Goal: Task Accomplishment & Management: Complete application form

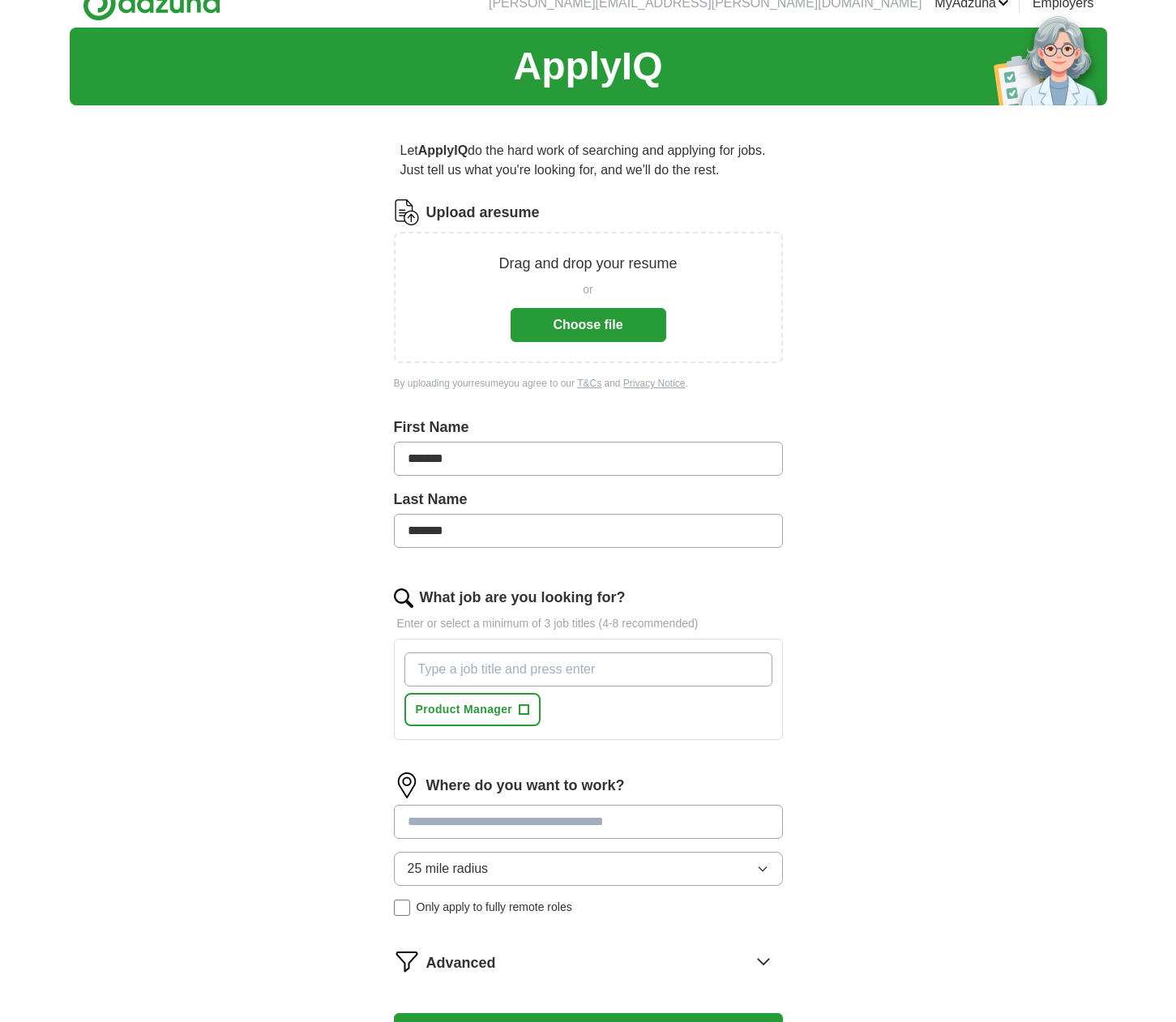
scroll to position [24, 0]
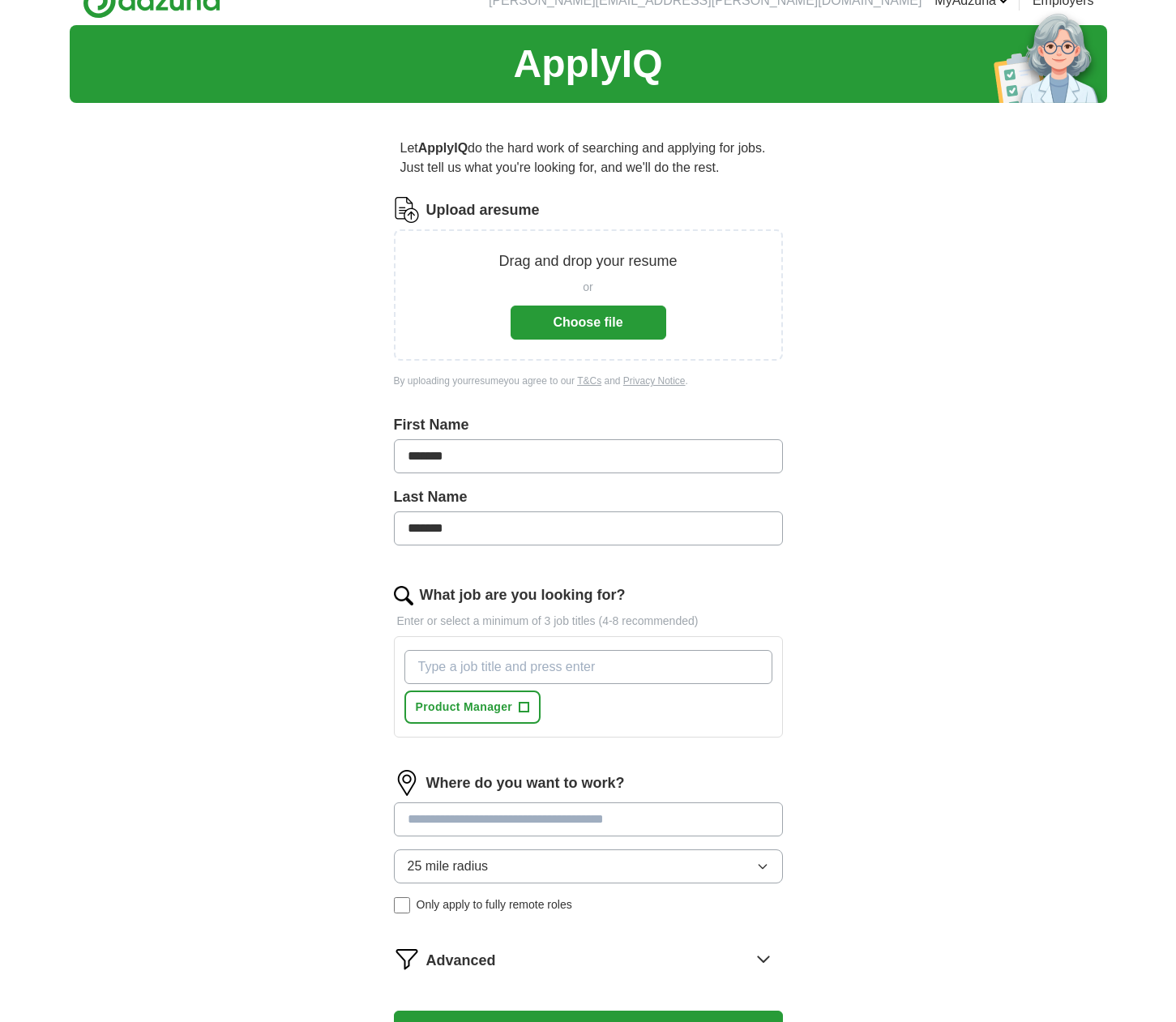
click at [528, 665] on input "What job are you looking for?" at bounding box center [588, 666] width 368 height 34
type input "Senior Product Manager"
type input "p"
type input "Product Lead"
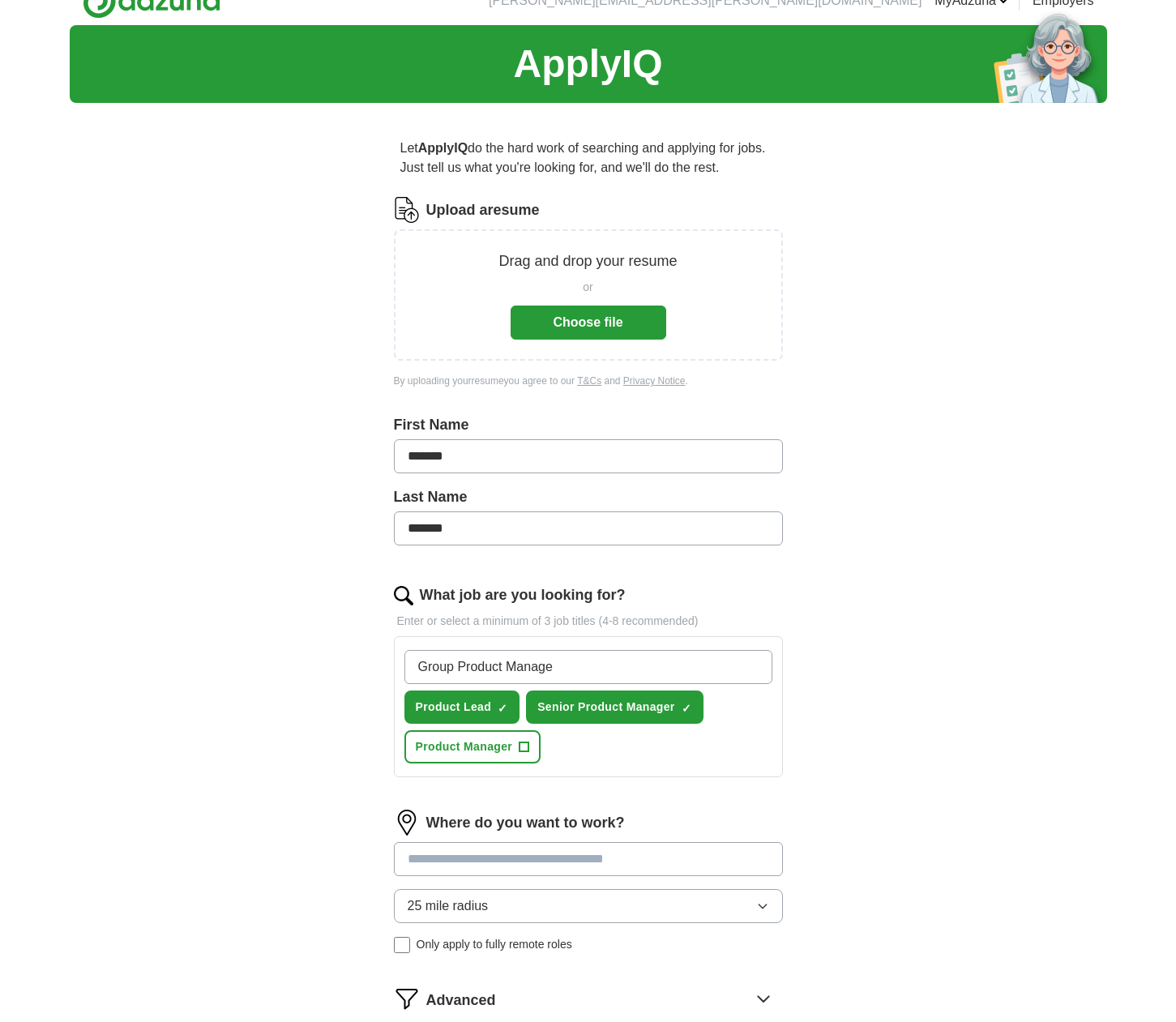
type input "Group Product Manager"
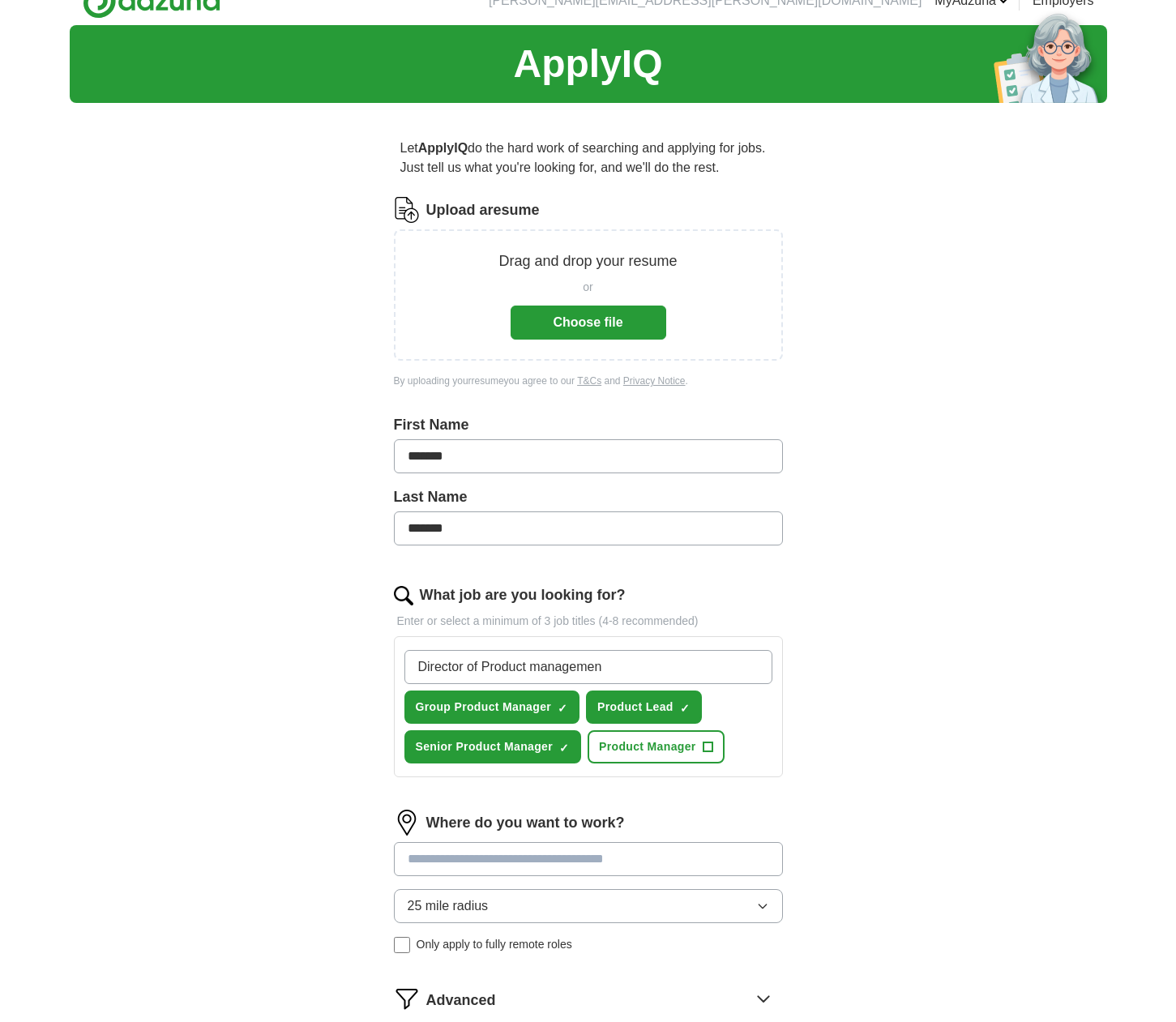
type input "Director of Product management"
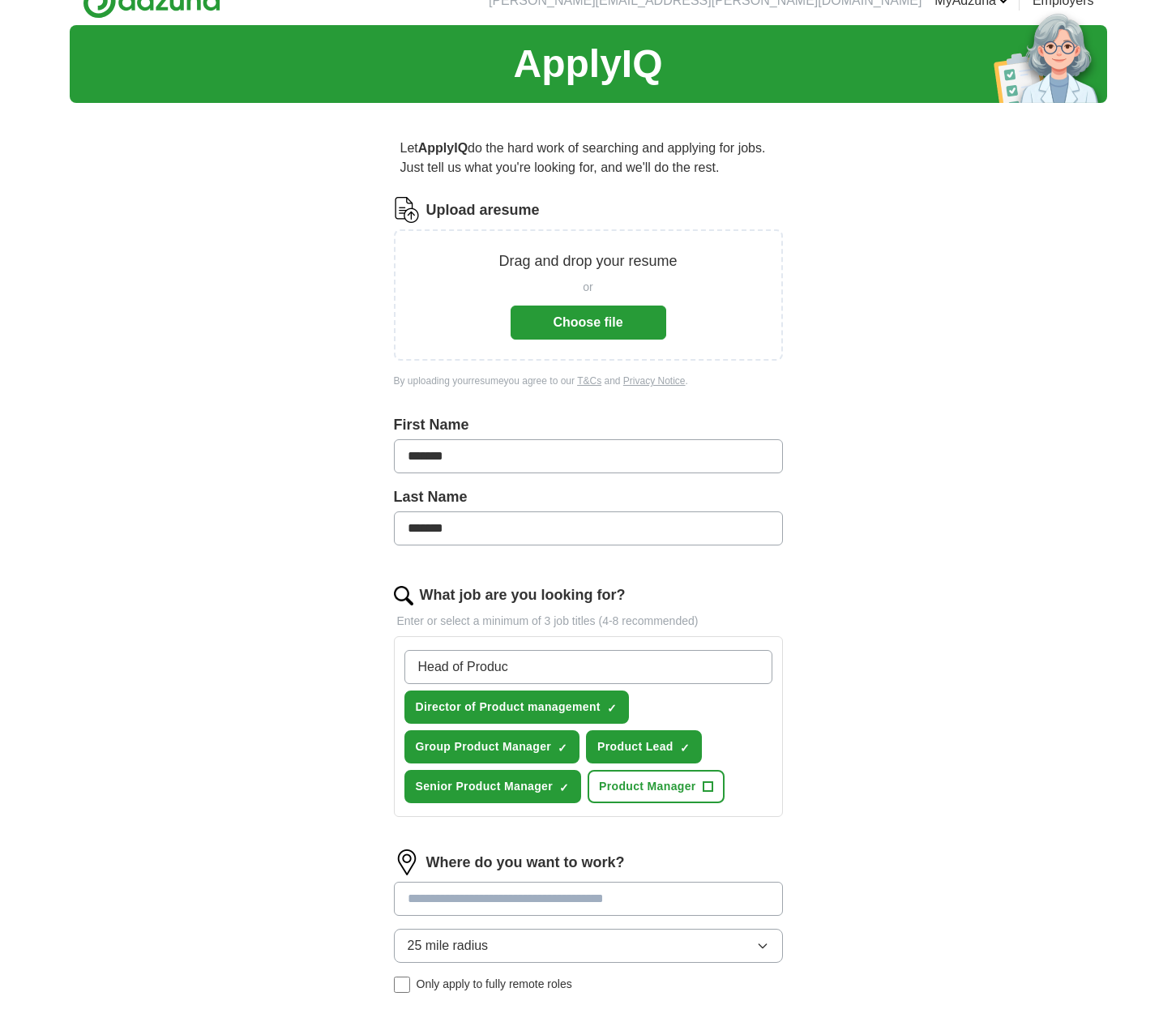
type input "Head of Product"
click at [710, 788] on span "+" at bounding box center [708, 787] width 10 height 13
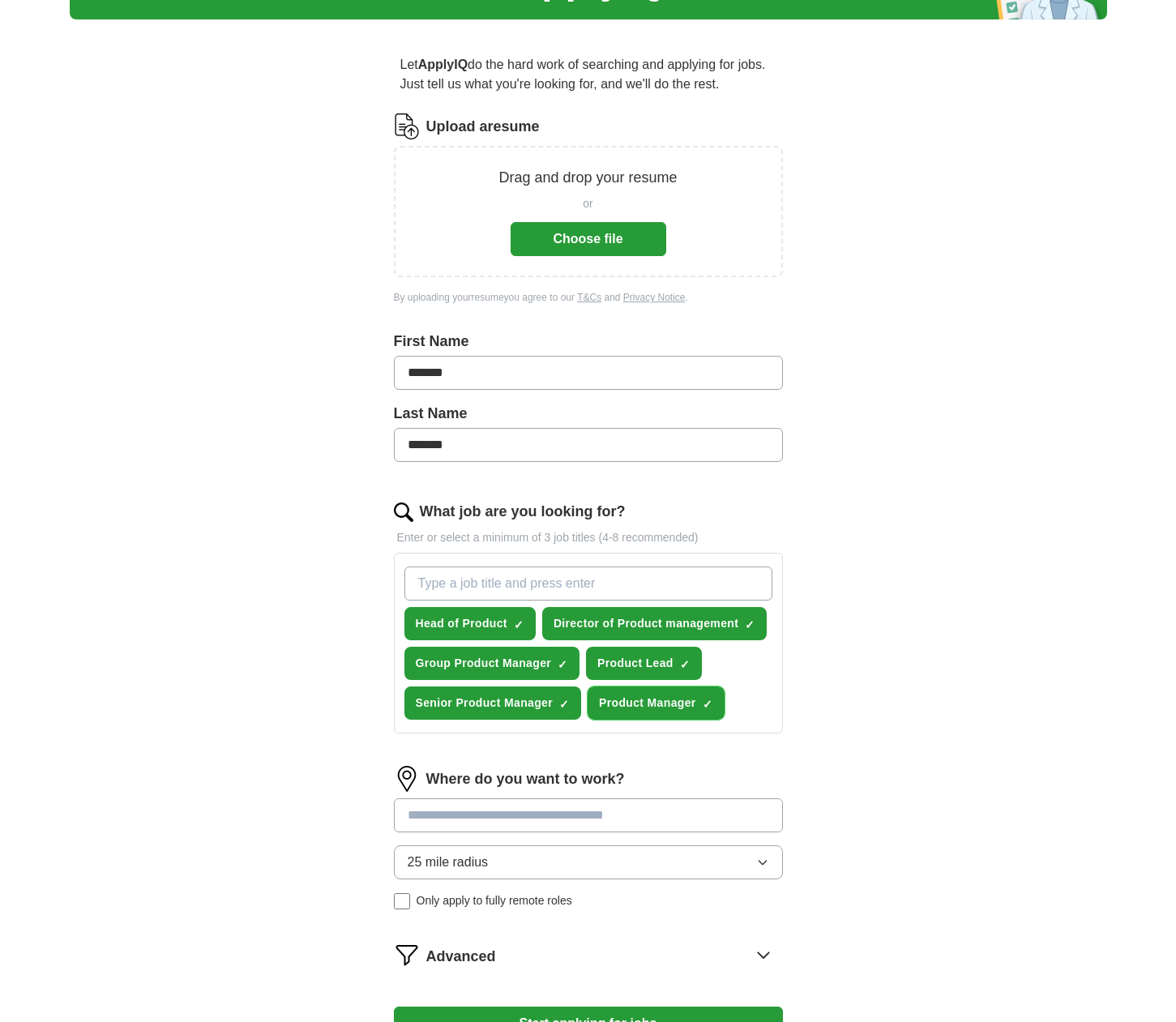
scroll to position [133, 0]
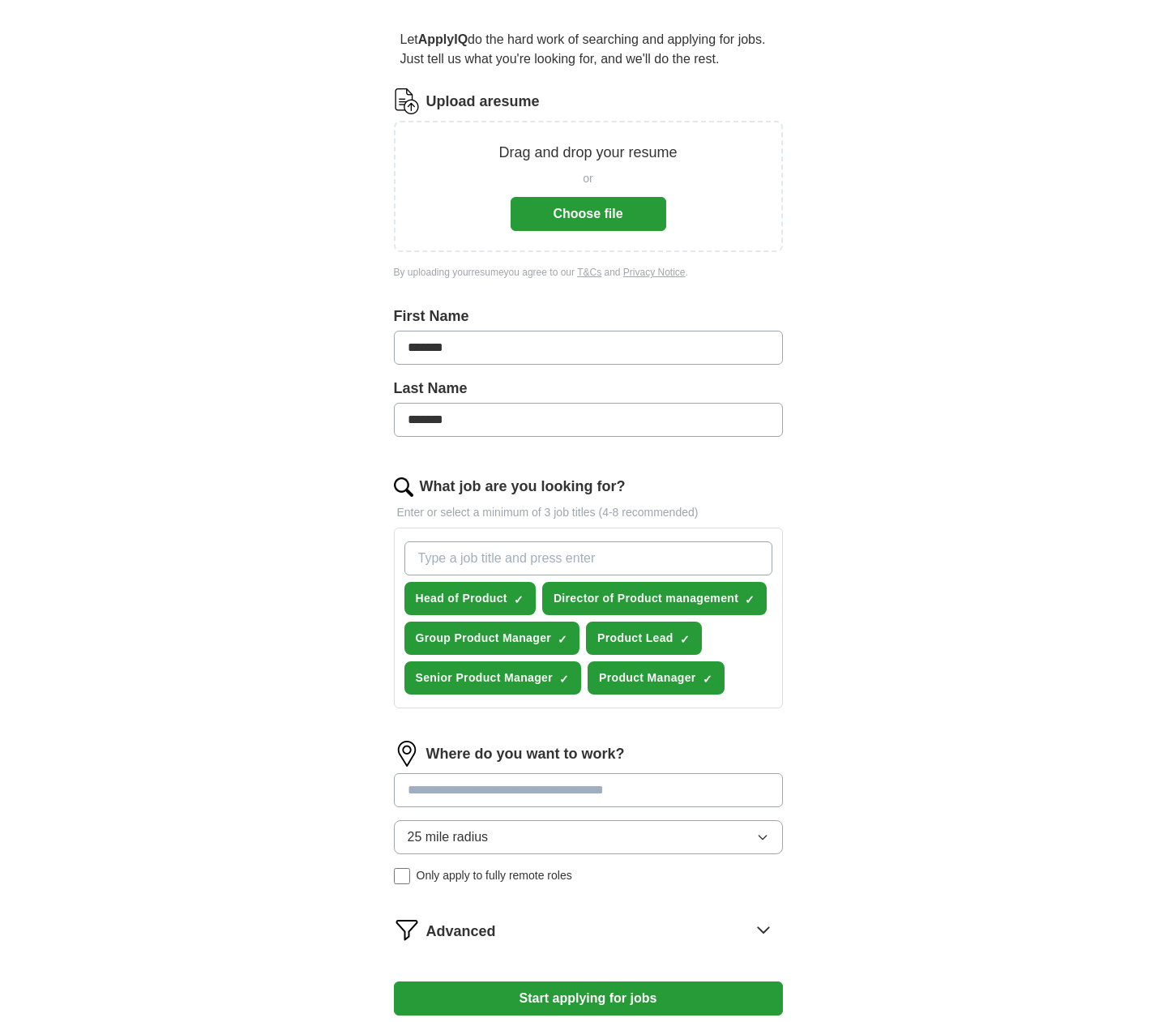
click at [547, 787] on input at bounding box center [588, 790] width 389 height 34
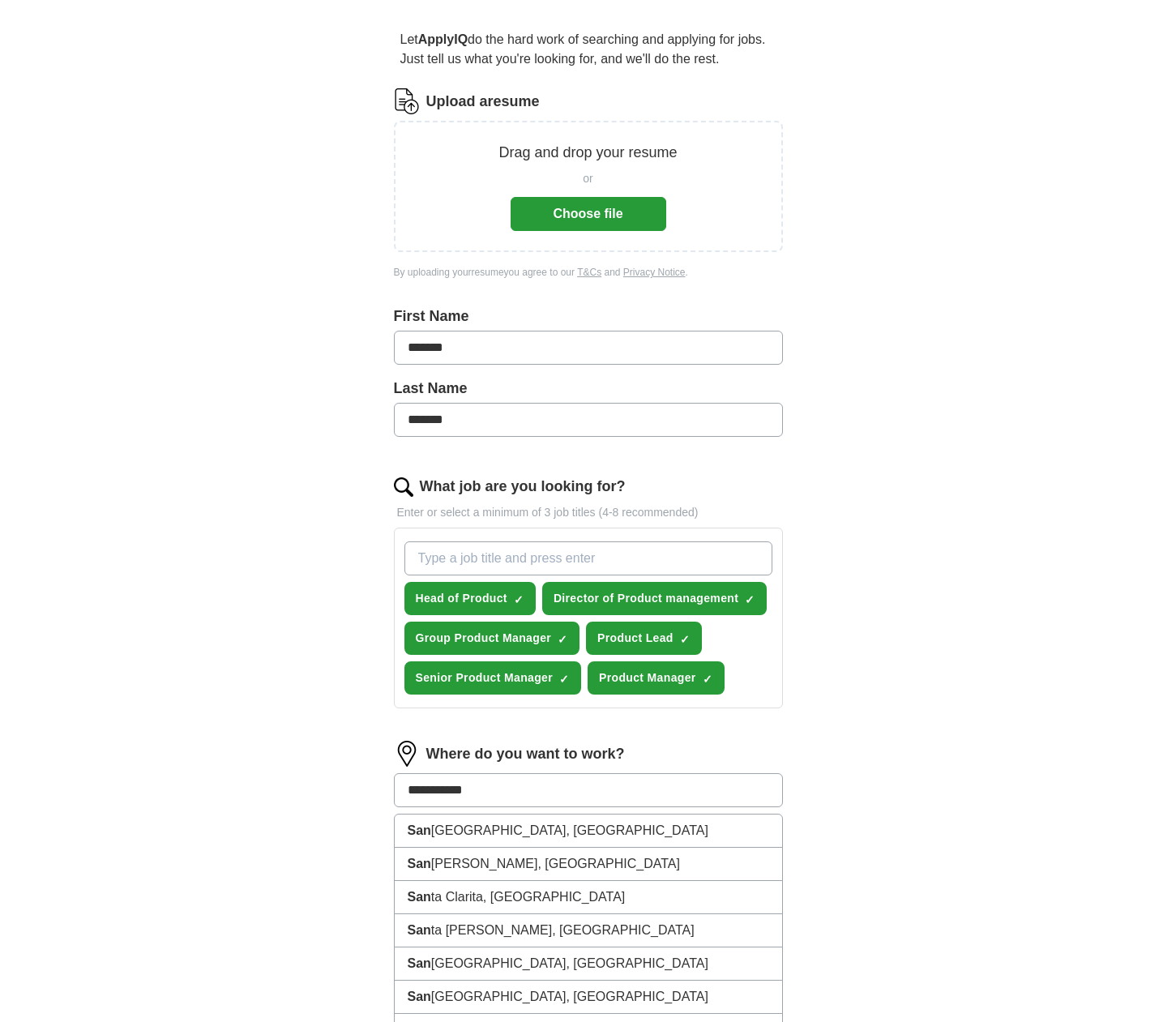
type input "**********"
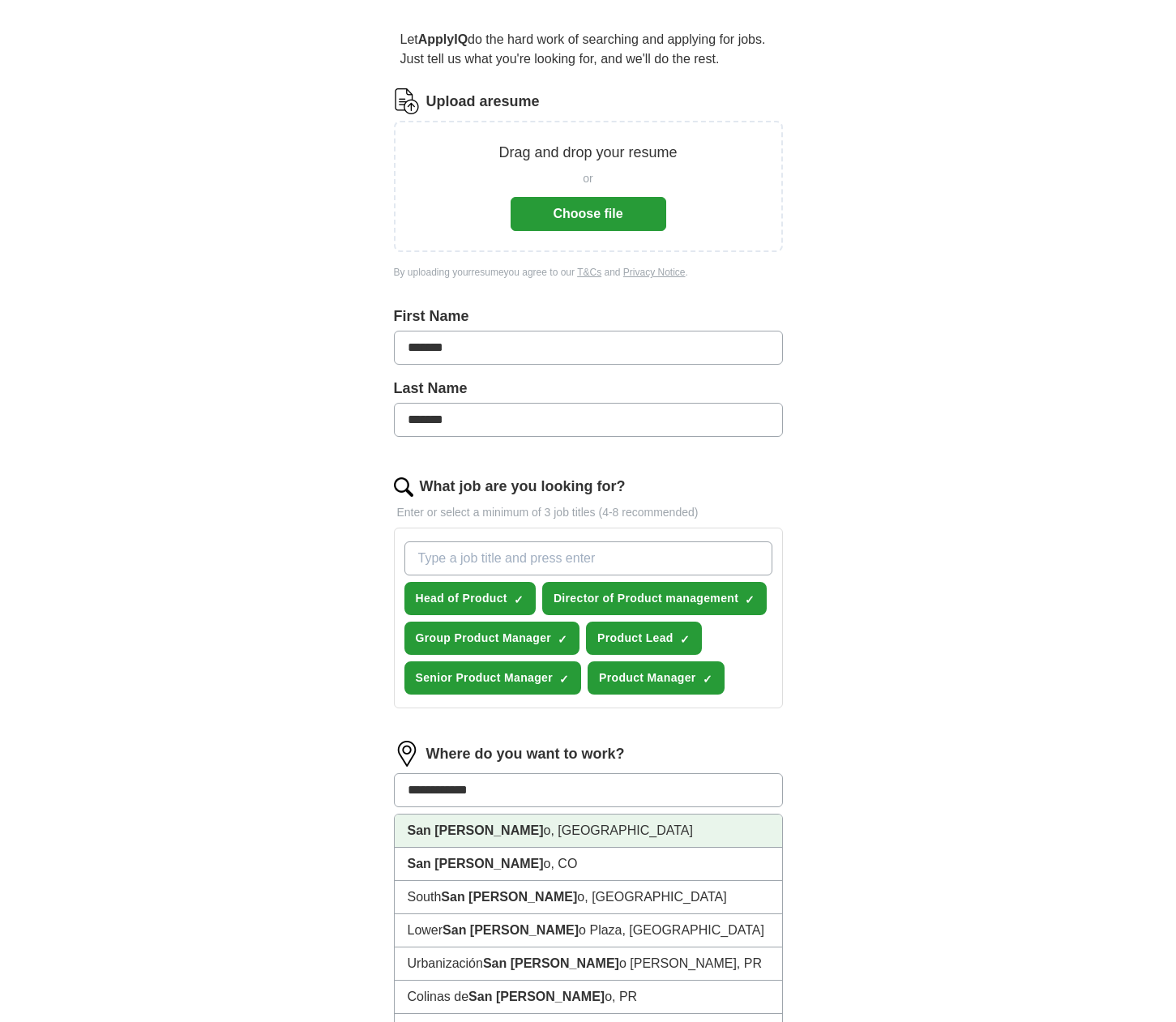
click at [662, 826] on li "San [PERSON_NAME] o, [GEOGRAPHIC_DATA]" at bounding box center [588, 831] width 387 height 33
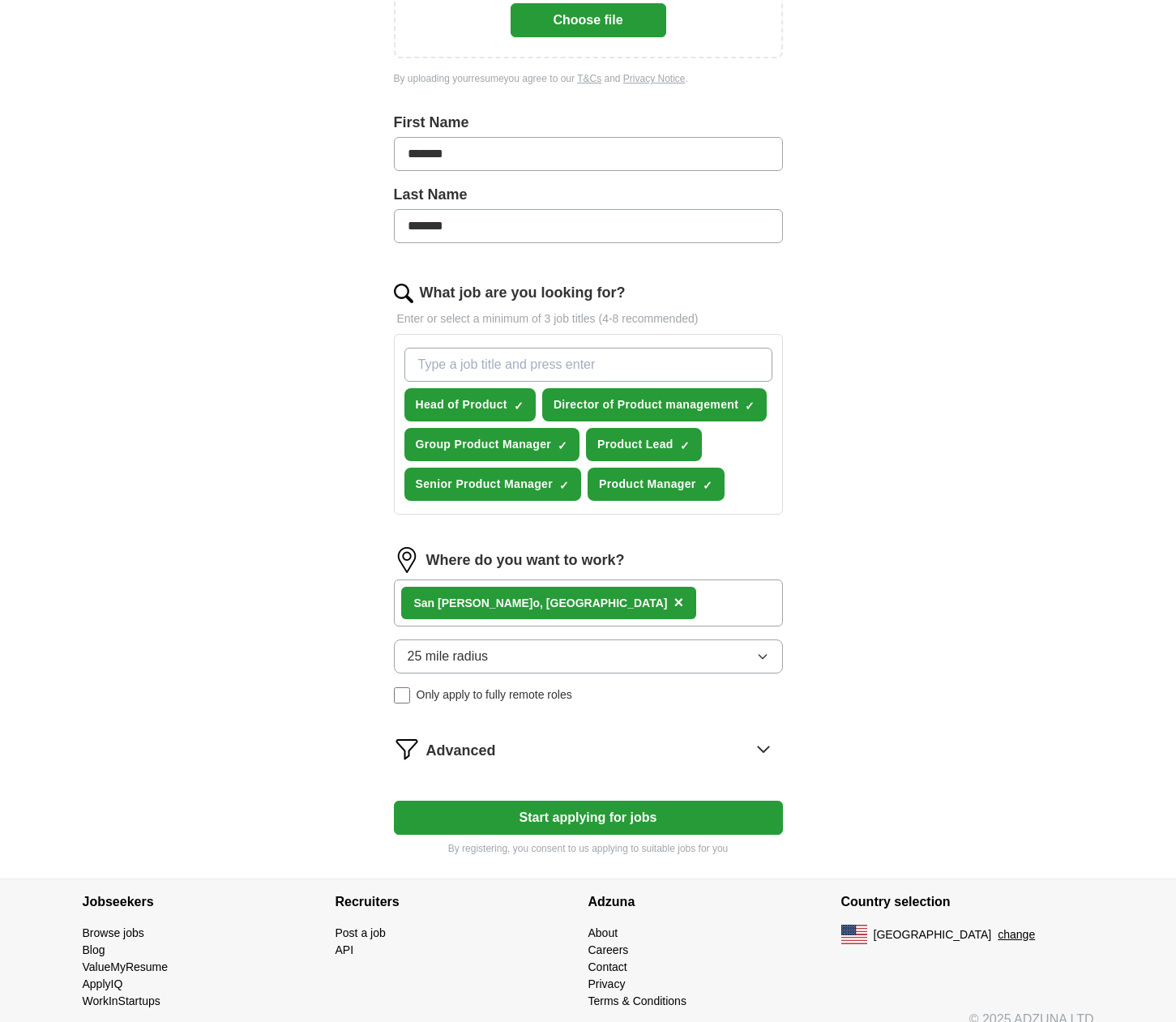
scroll to position [327, 0]
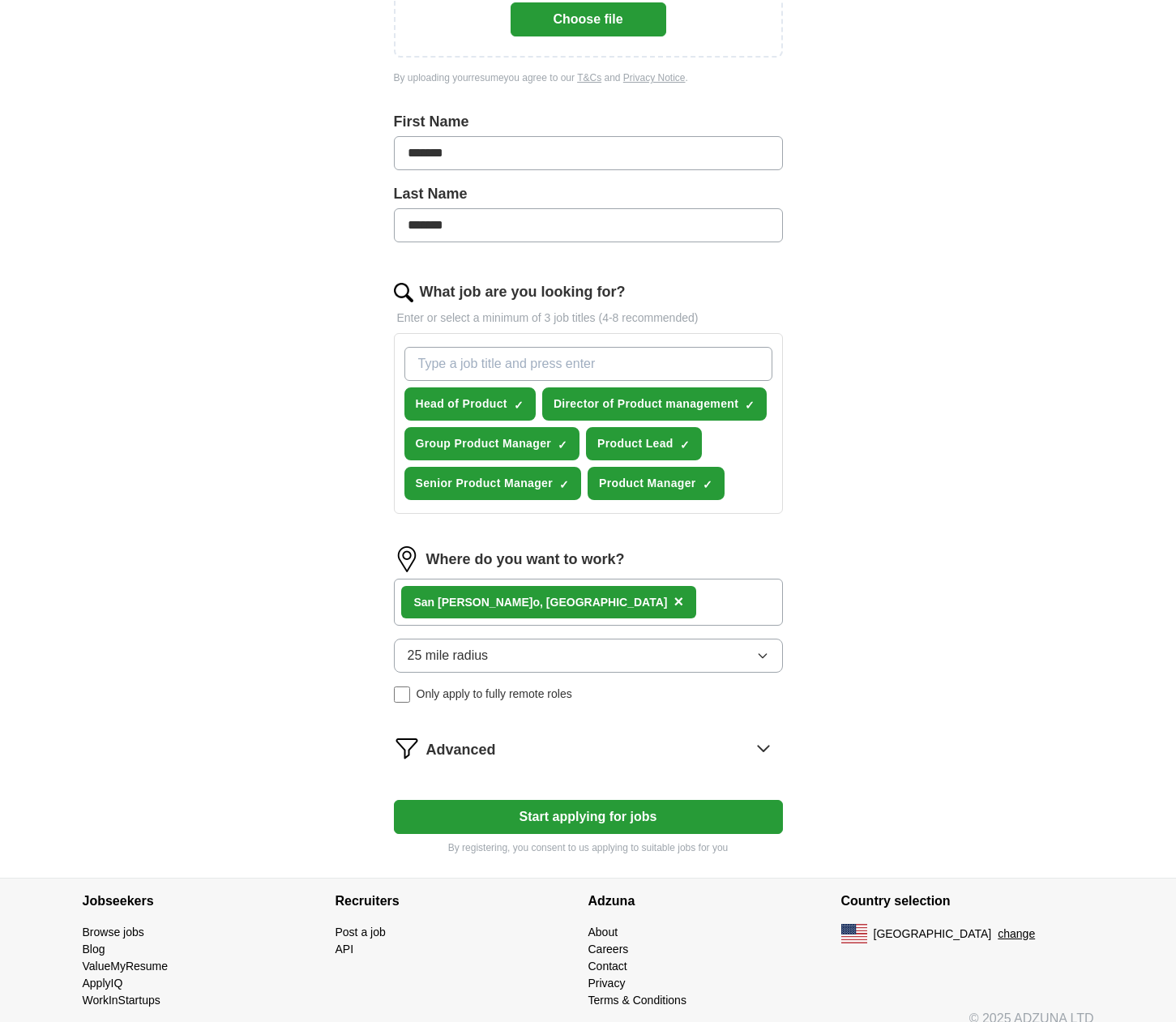
click at [600, 816] on button "Start applying for jobs" at bounding box center [588, 816] width 389 height 34
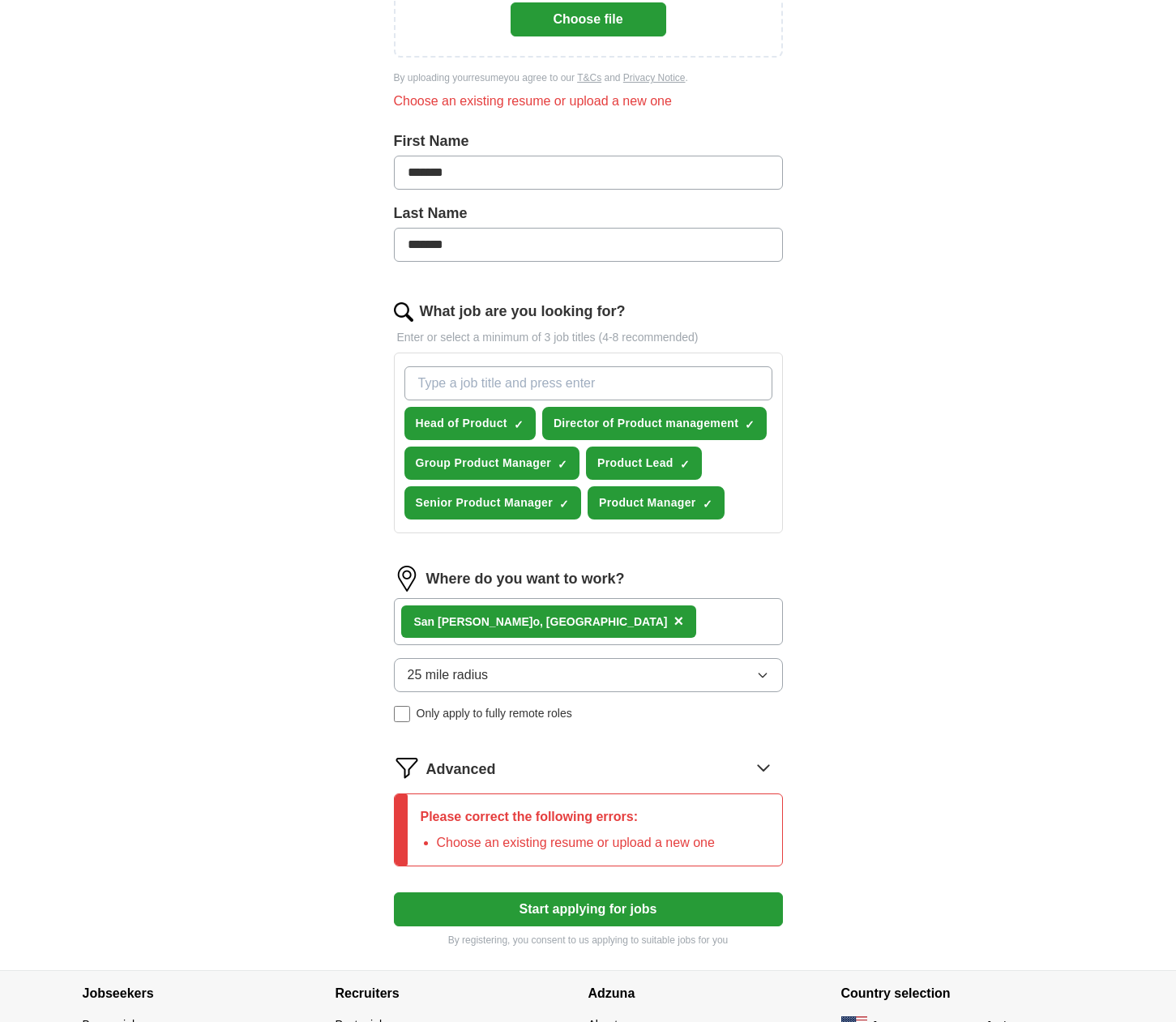
click at [649, 776] on div "Advanced" at bounding box center [604, 766] width 356 height 26
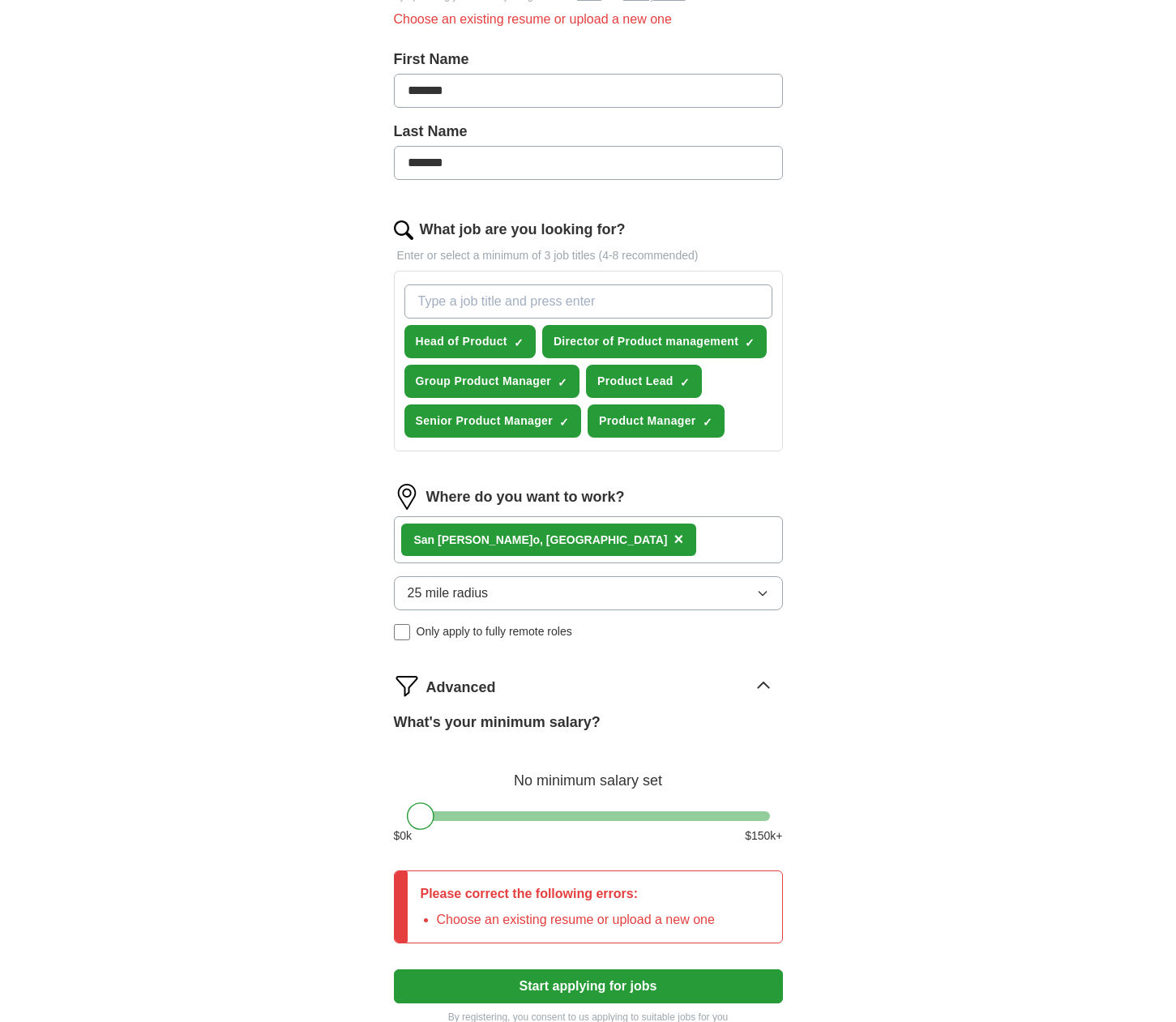
scroll to position [414, 0]
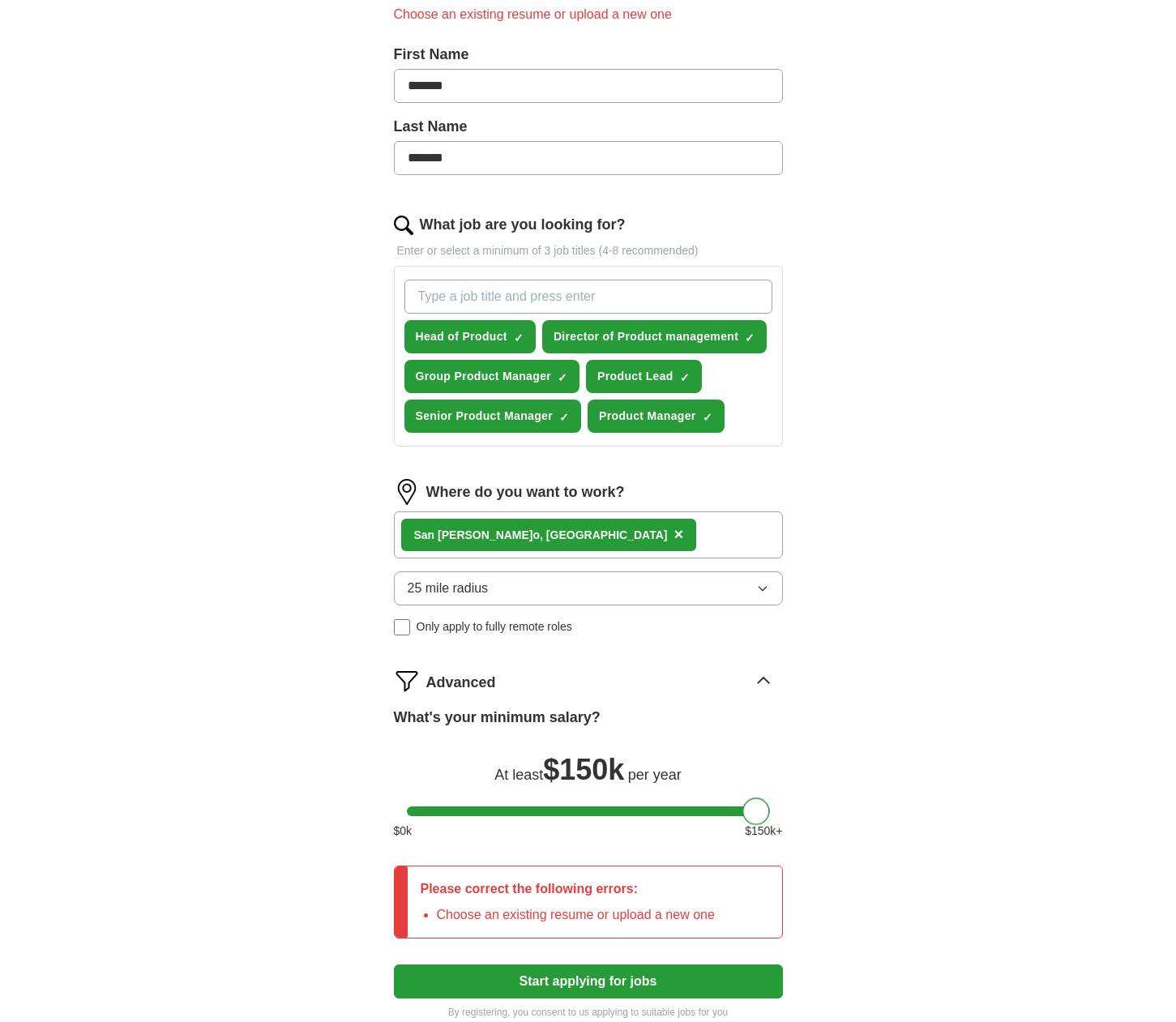
drag, startPoint x: 424, startPoint y: 813, endPoint x: 801, endPoint y: 819, distance: 377.0
click at [801, 820] on div "Let ApplyIQ do the hard work of searching and applying for jobs. Just tell us w…" at bounding box center [588, 384] width 519 height 1316
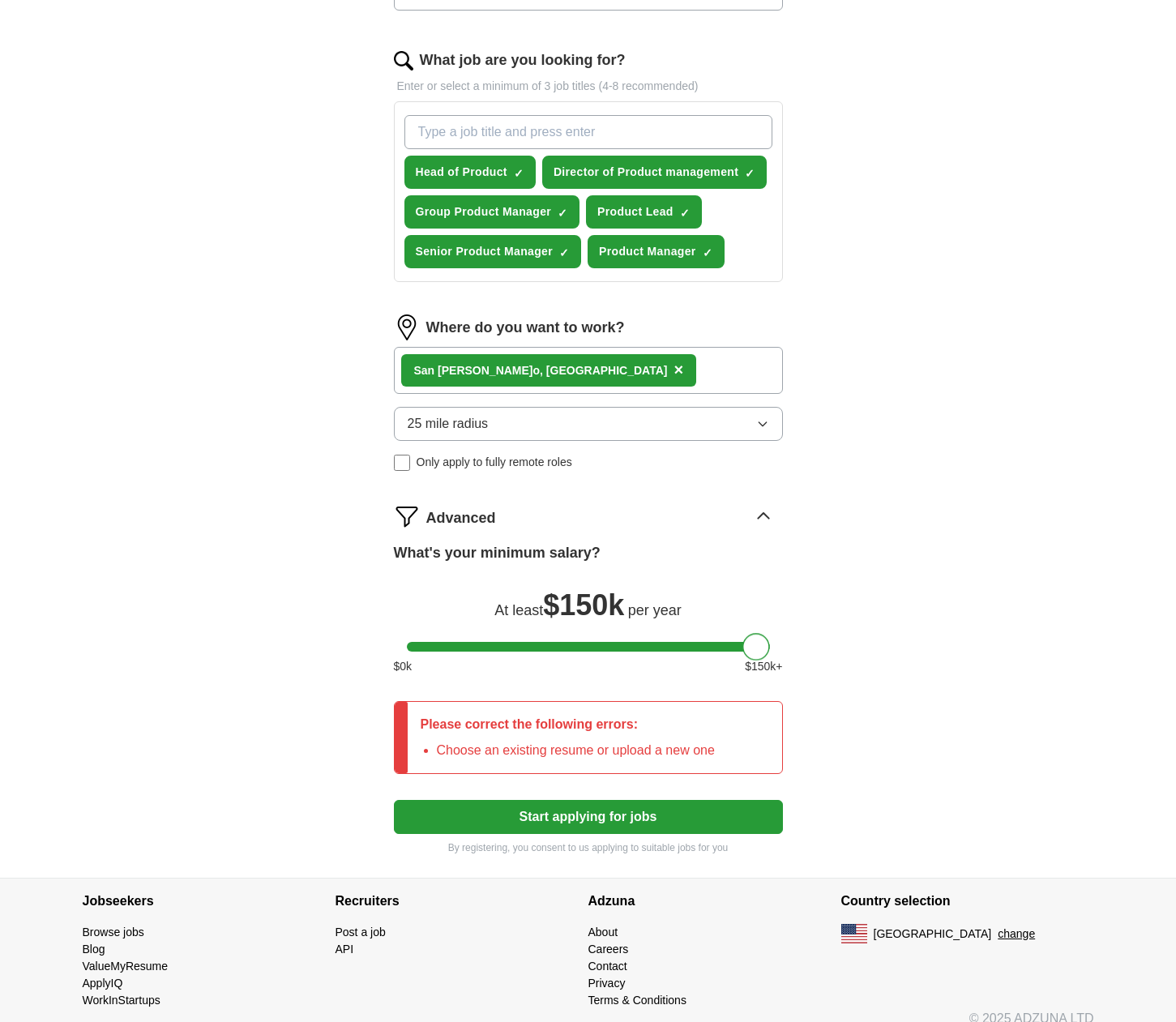
scroll to position [588, 0]
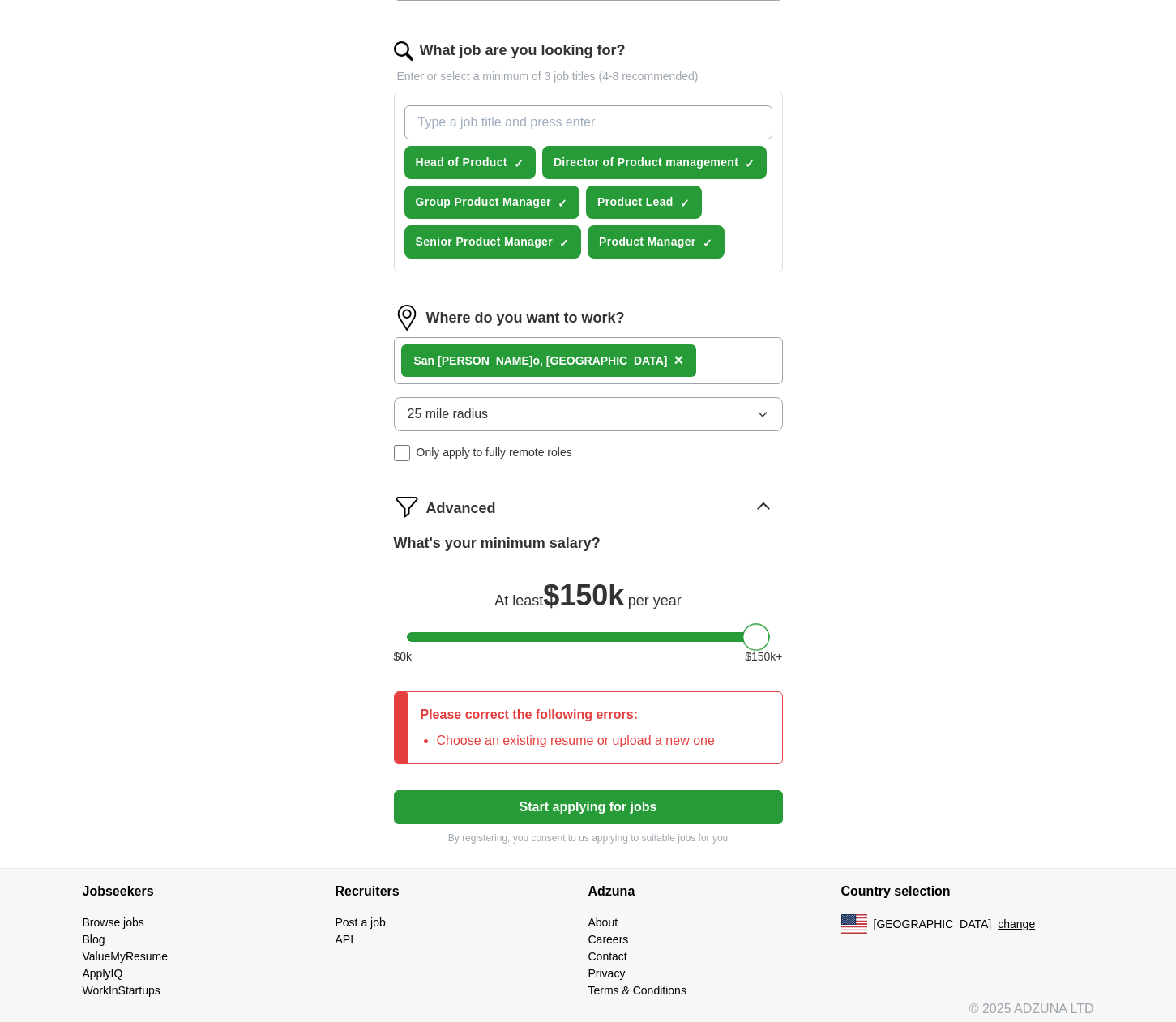
click at [607, 818] on button "Start applying for jobs" at bounding box center [588, 806] width 389 height 34
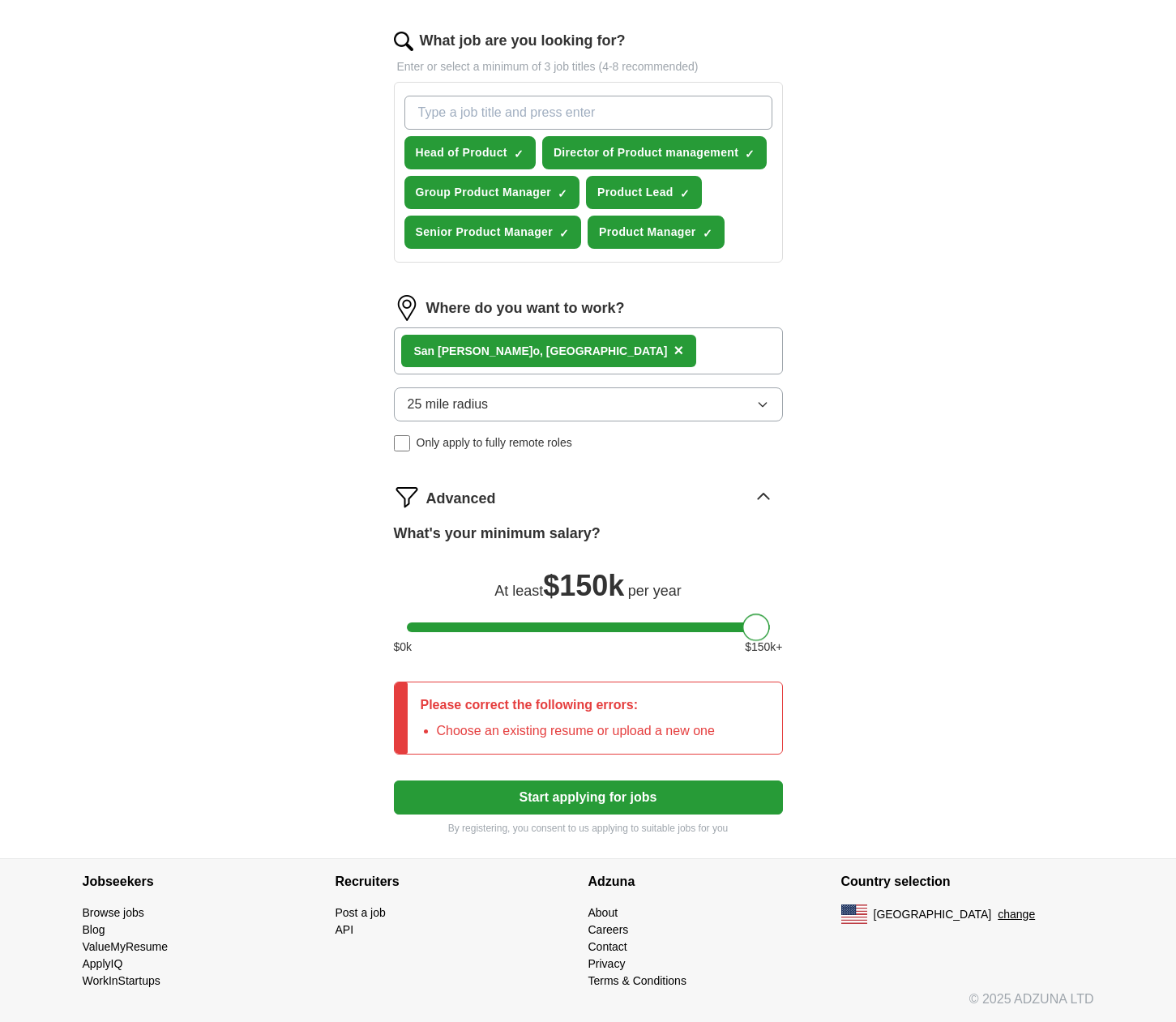
drag, startPoint x: 751, startPoint y: 627, endPoint x: 795, endPoint y: 604, distance: 49.6
click at [795, 604] on div "Let ApplyIQ do the hard work of searching and applying for jobs. Just tell us w…" at bounding box center [588, 199] width 519 height 1316
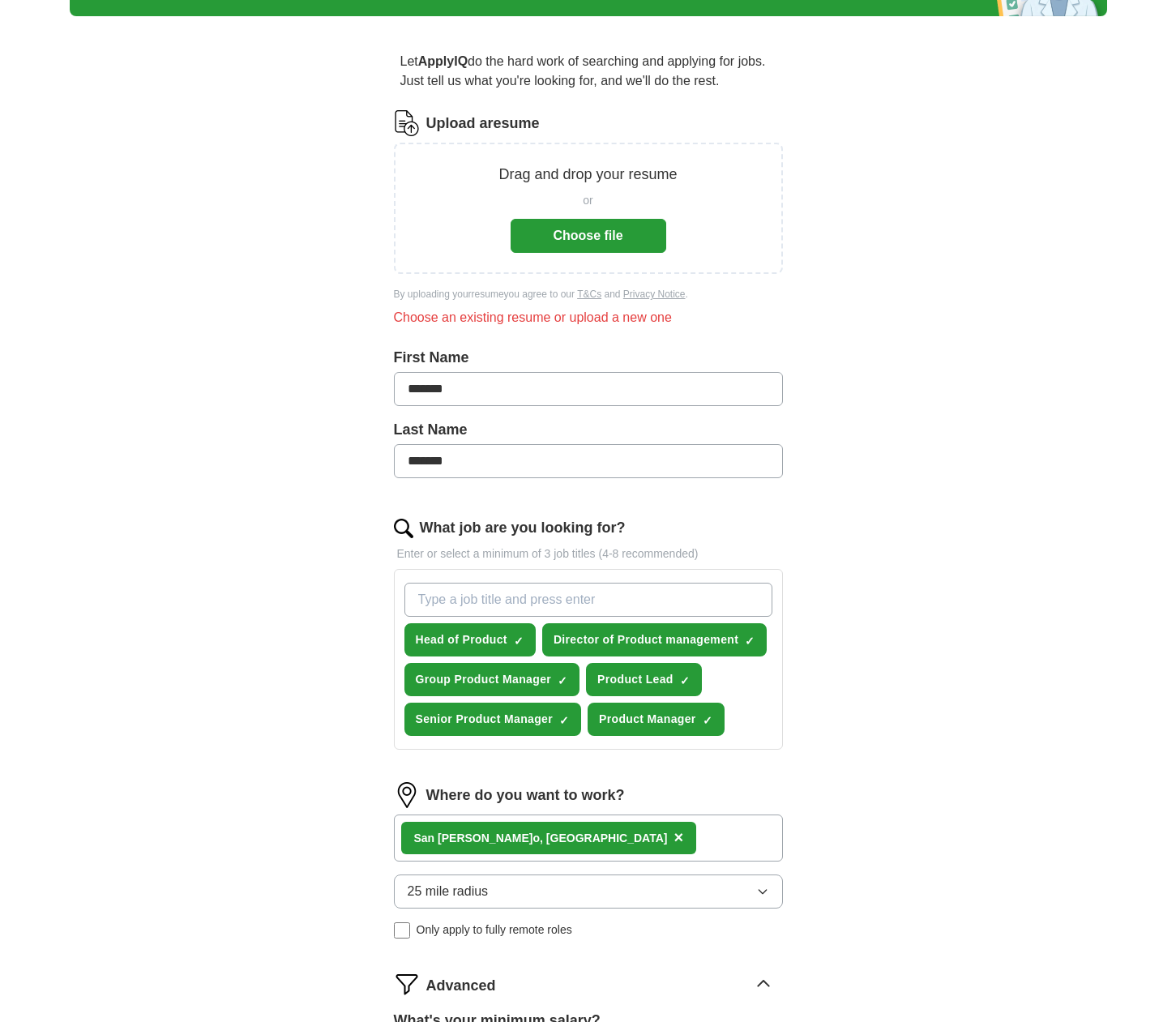
scroll to position [0, 0]
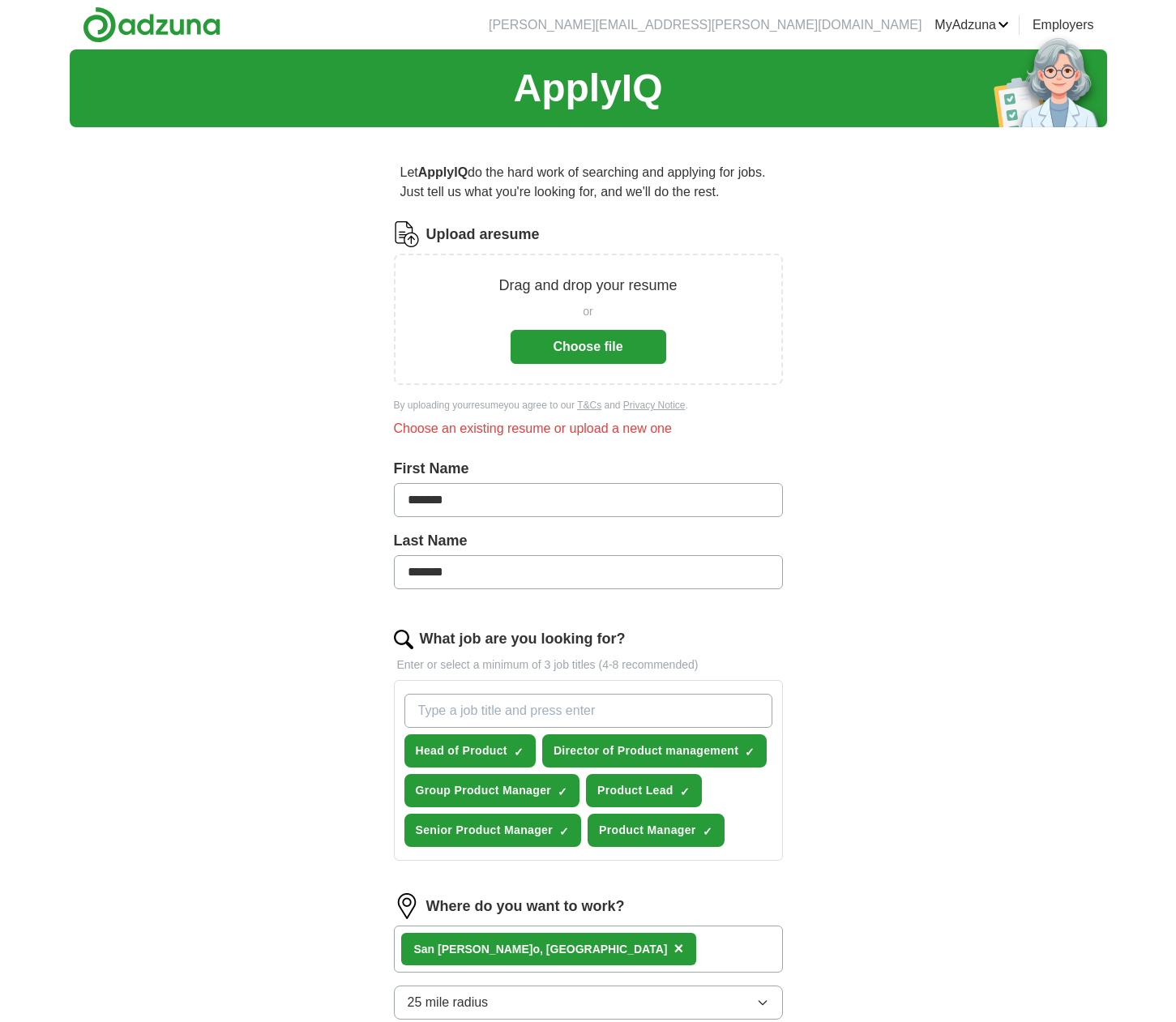
click at [598, 351] on button "Choose file" at bounding box center [588, 346] width 155 height 34
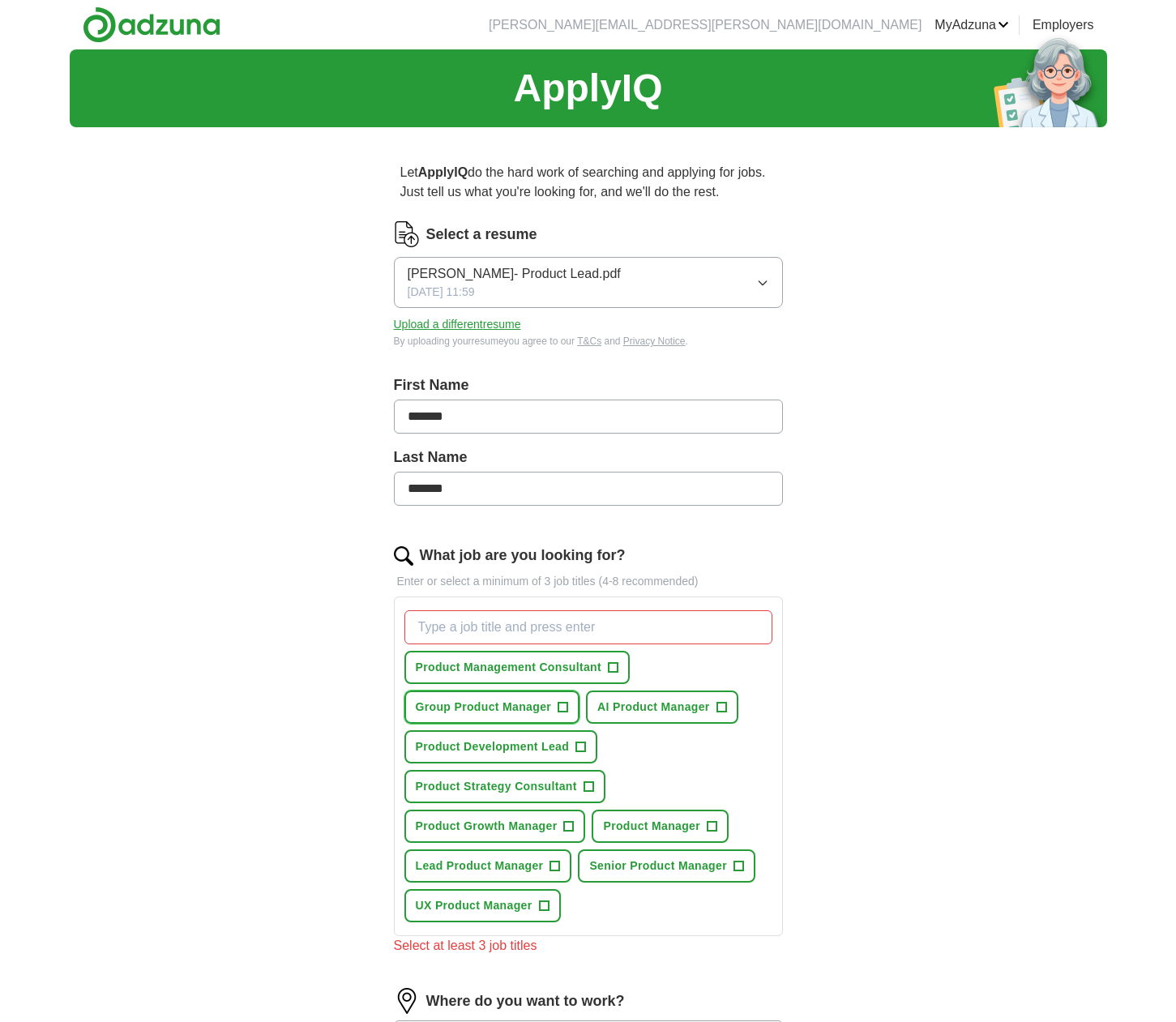
click at [566, 708] on span "+" at bounding box center [563, 708] width 10 height 13
click at [715, 826] on span "+" at bounding box center [712, 827] width 10 height 13
click at [747, 863] on button "Senior Product Manager +" at bounding box center [667, 866] width 178 height 33
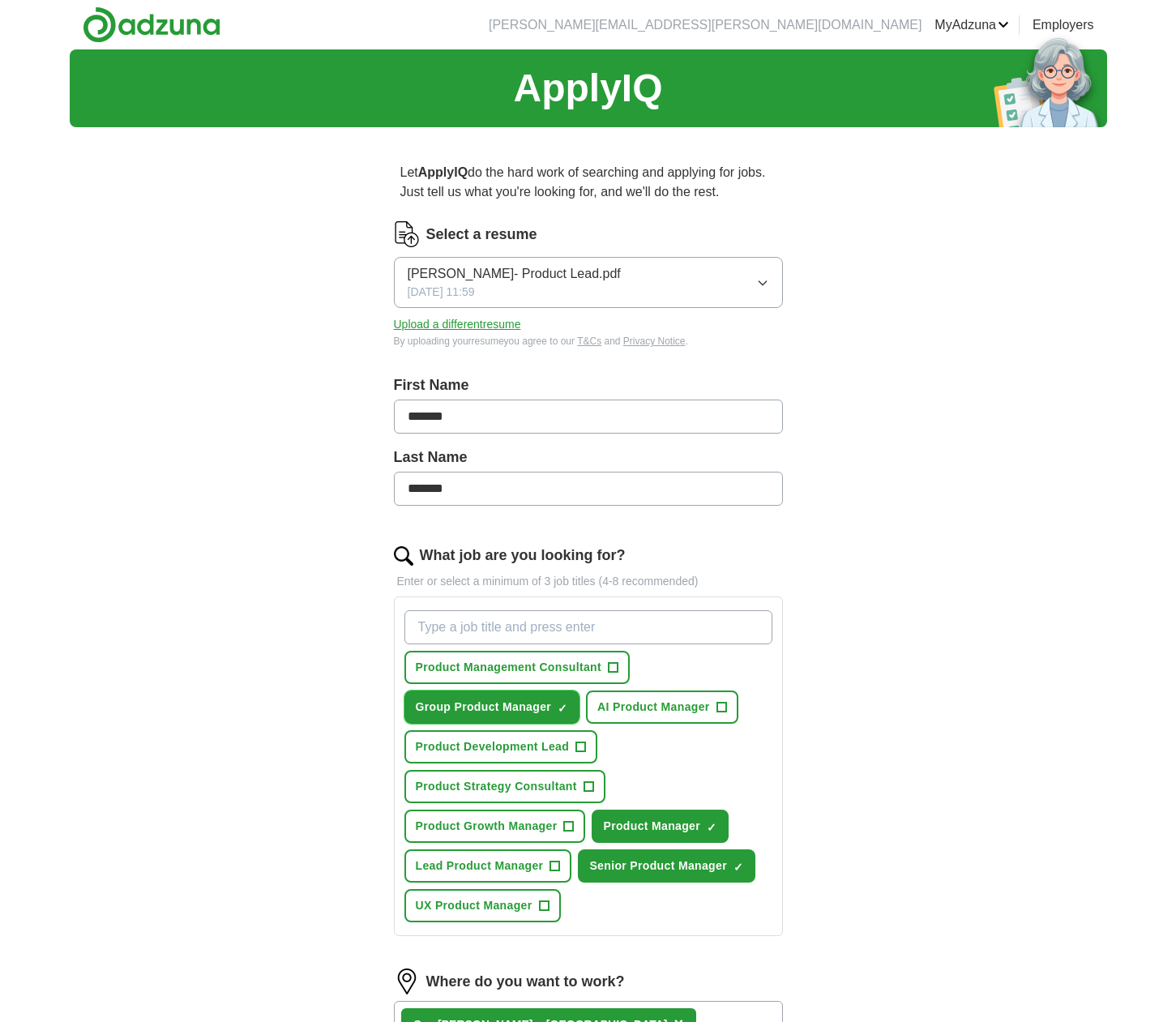
click at [0, 0] on span "×" at bounding box center [0, 0] width 0 height 0
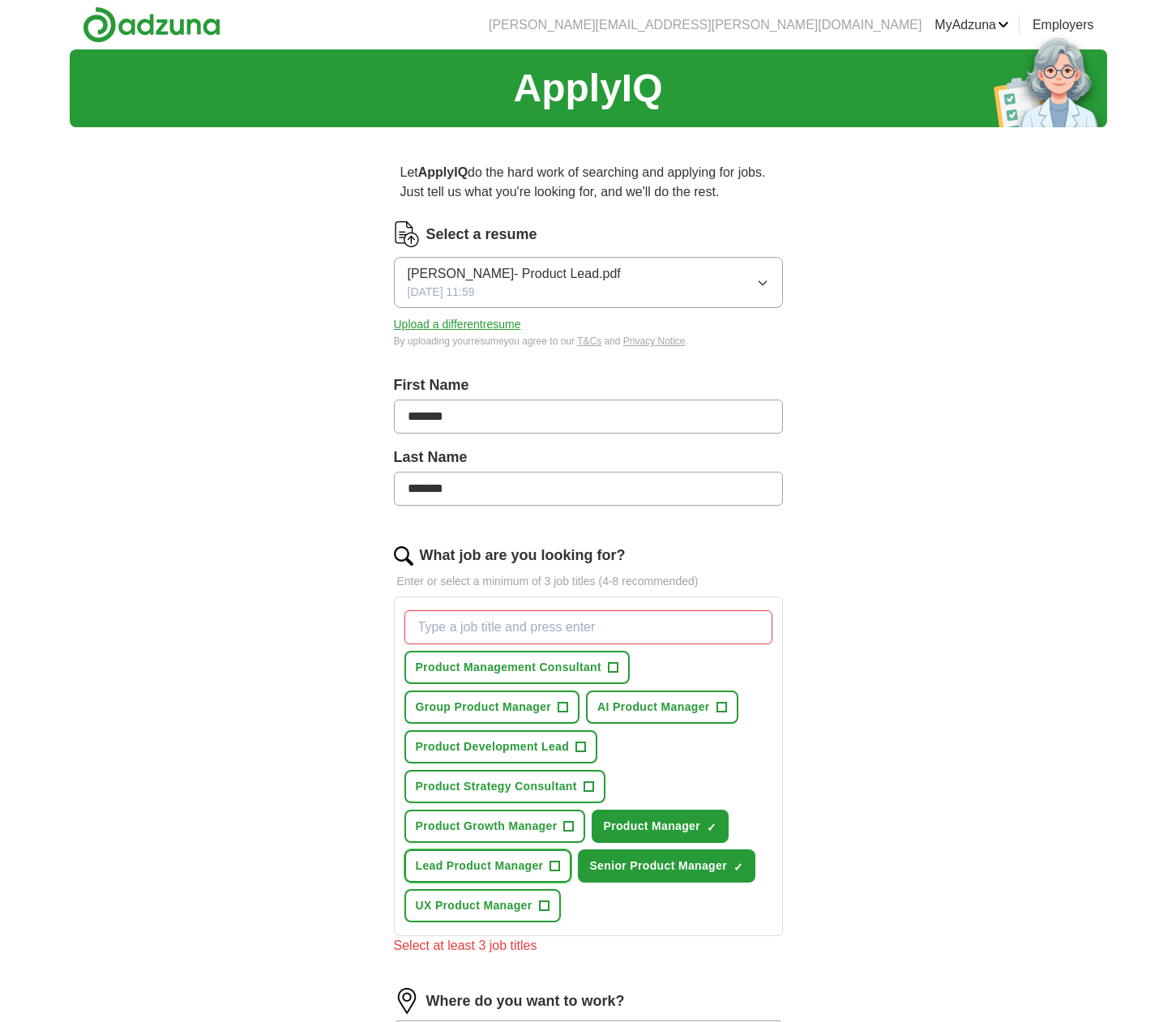
click at [557, 862] on span "+" at bounding box center [555, 867] width 10 height 13
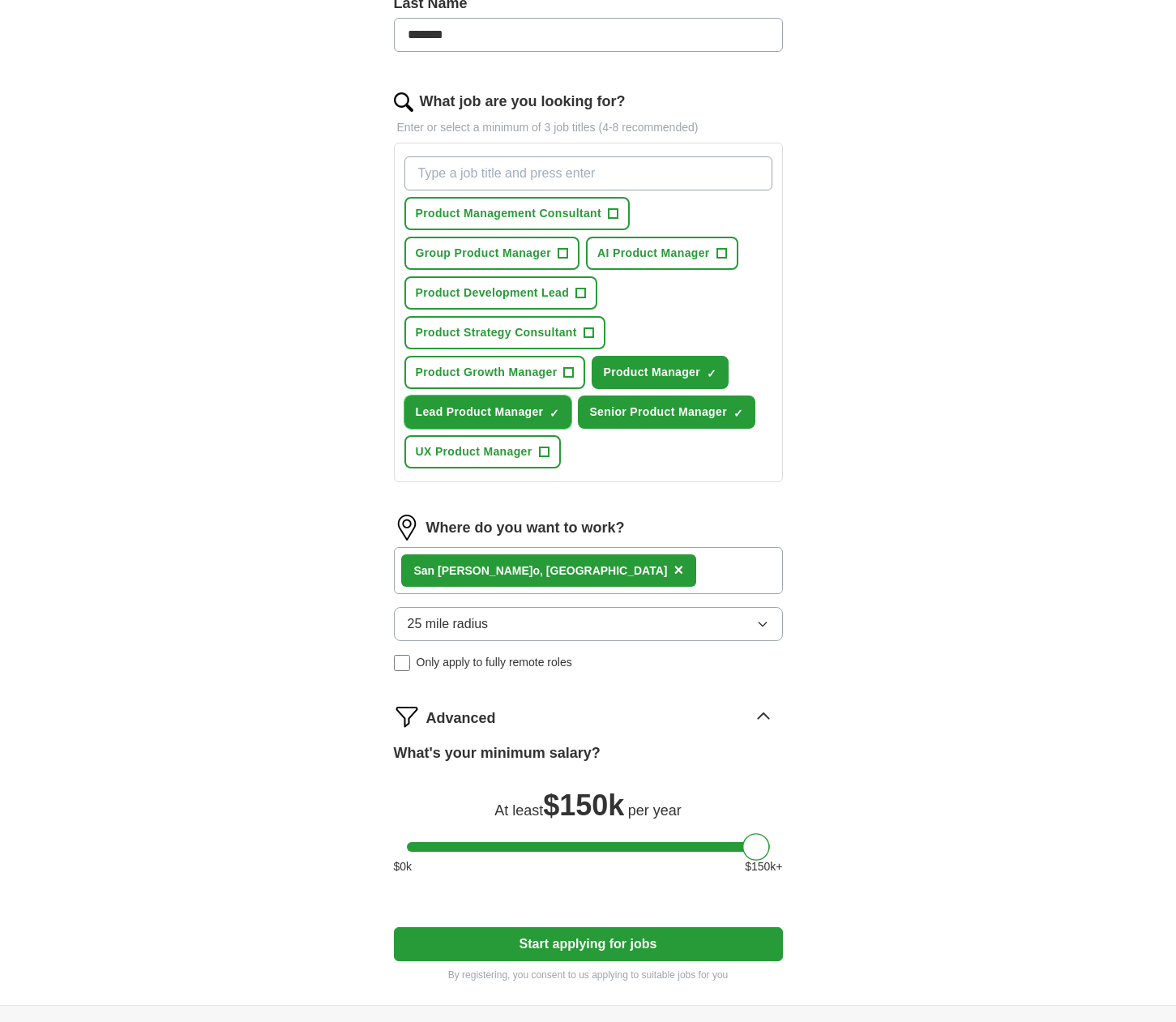
scroll to position [458, 0]
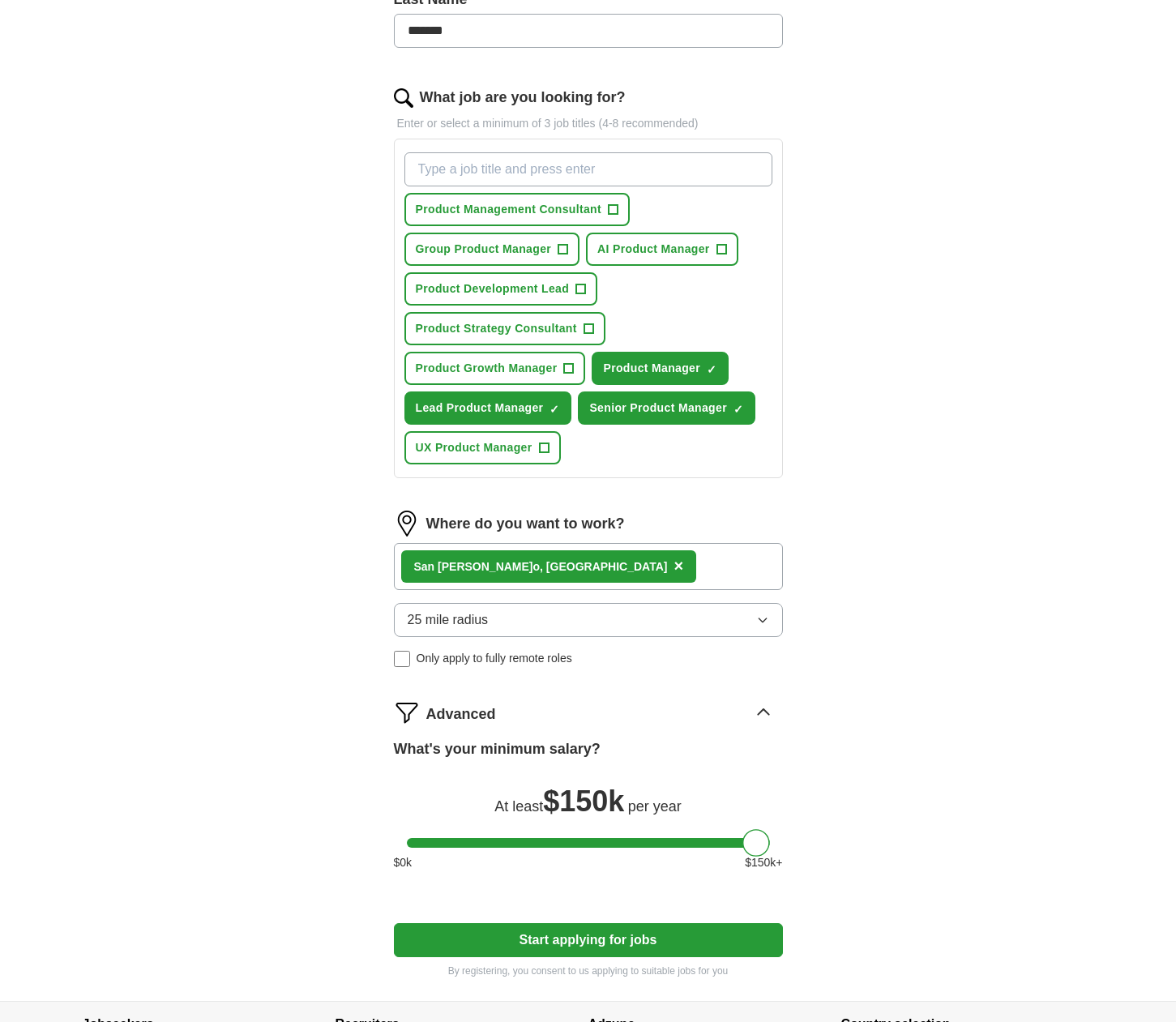
click at [622, 938] on button "Start applying for jobs" at bounding box center [588, 939] width 389 height 34
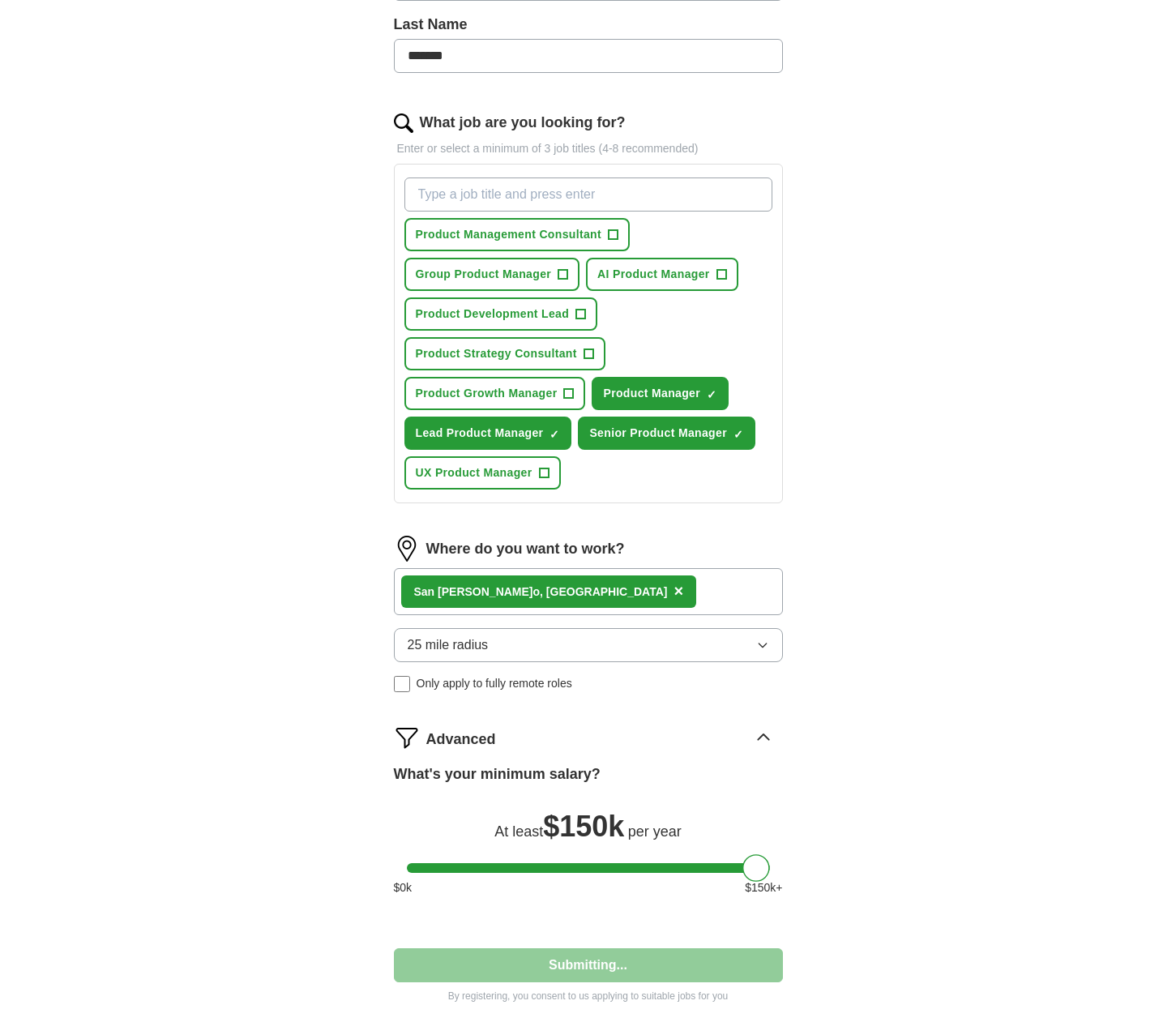
select select "**"
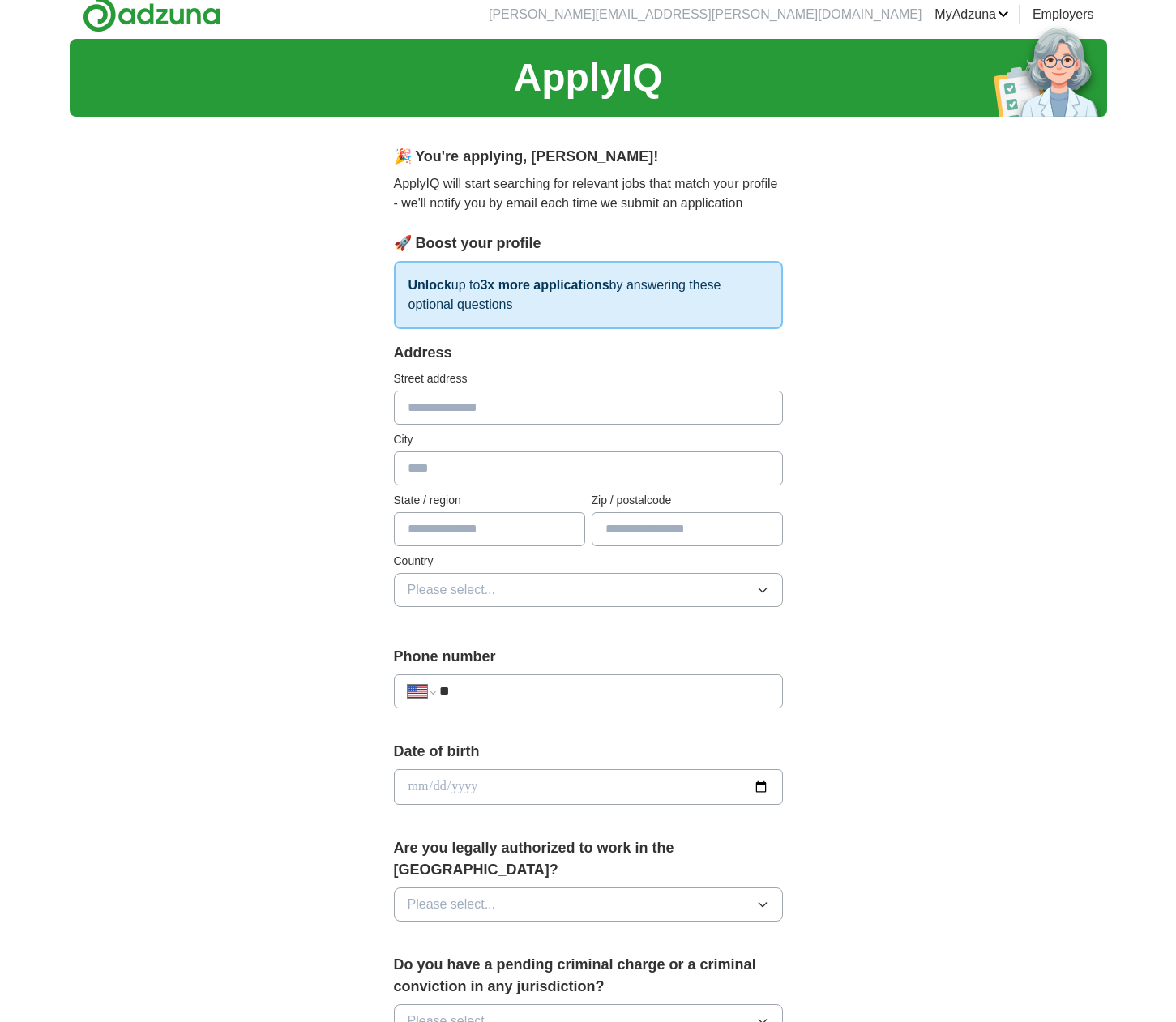
scroll to position [0, 0]
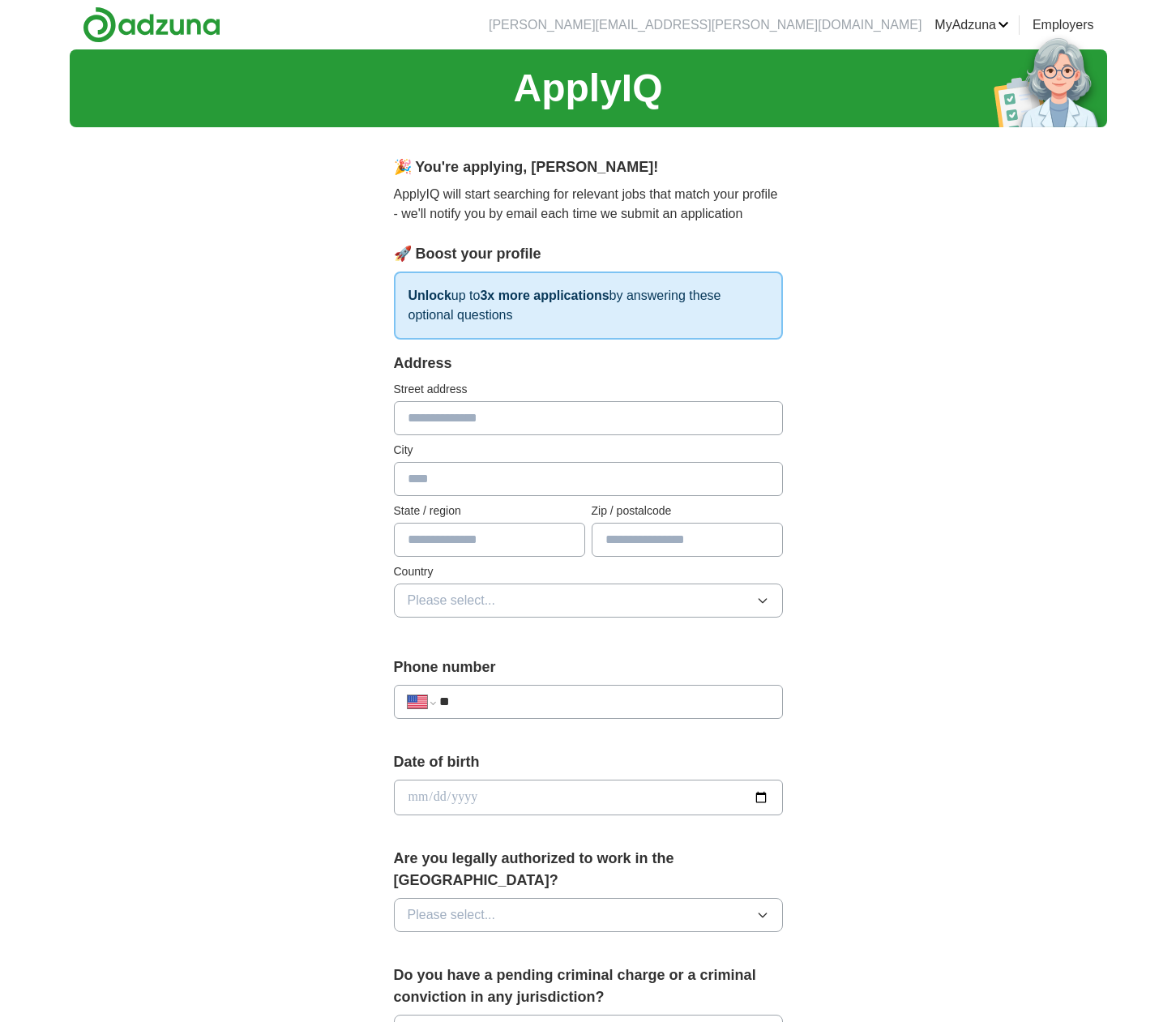
click at [482, 793] on input "date" at bounding box center [588, 797] width 389 height 36
click at [447, 478] on input "text" at bounding box center [588, 479] width 389 height 34
type input "**********"
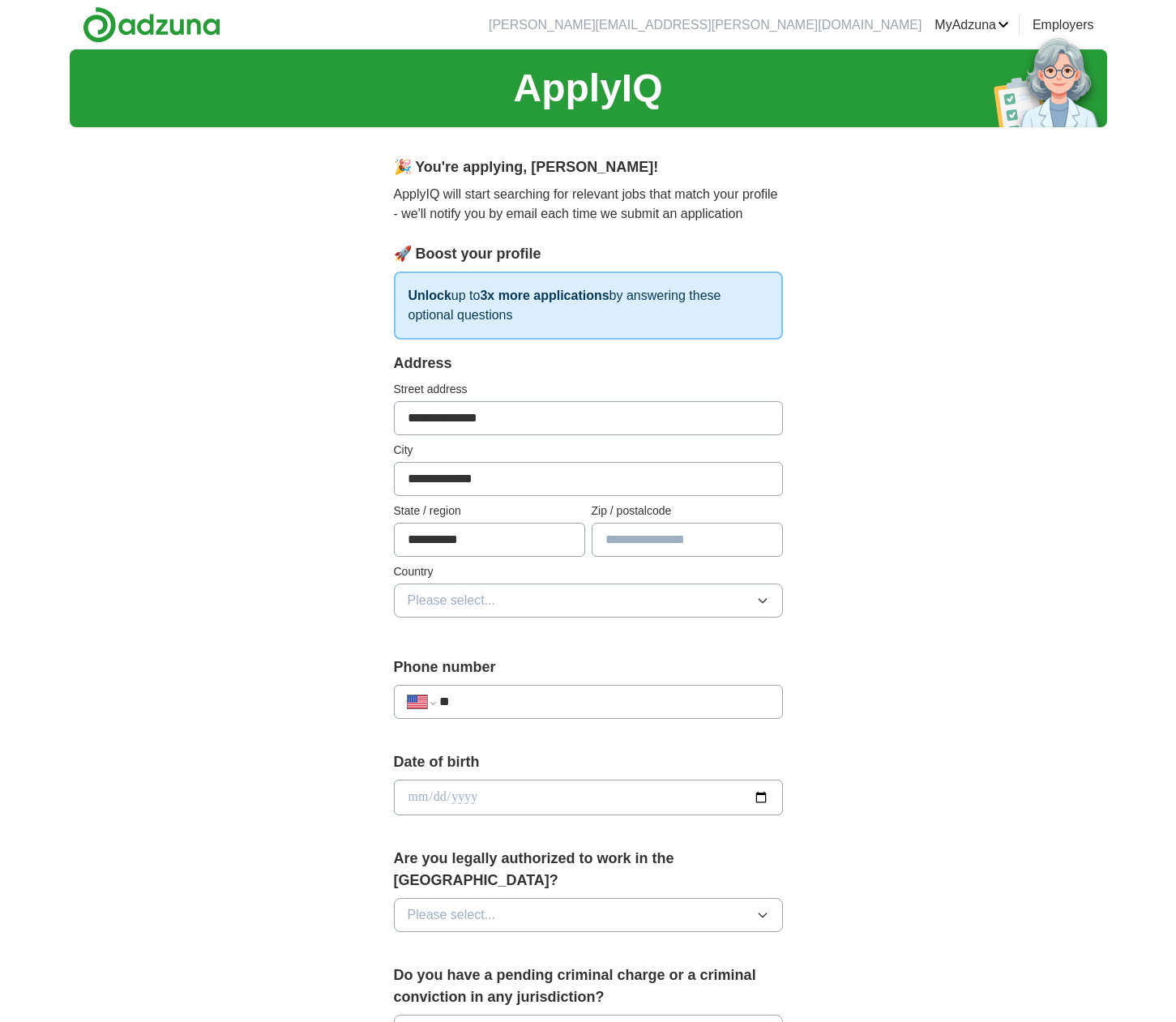
type input "*****"
click at [518, 413] on input "**********" at bounding box center [588, 418] width 389 height 34
click at [937, 627] on div "**********" at bounding box center [588, 787] width 1037 height 1475
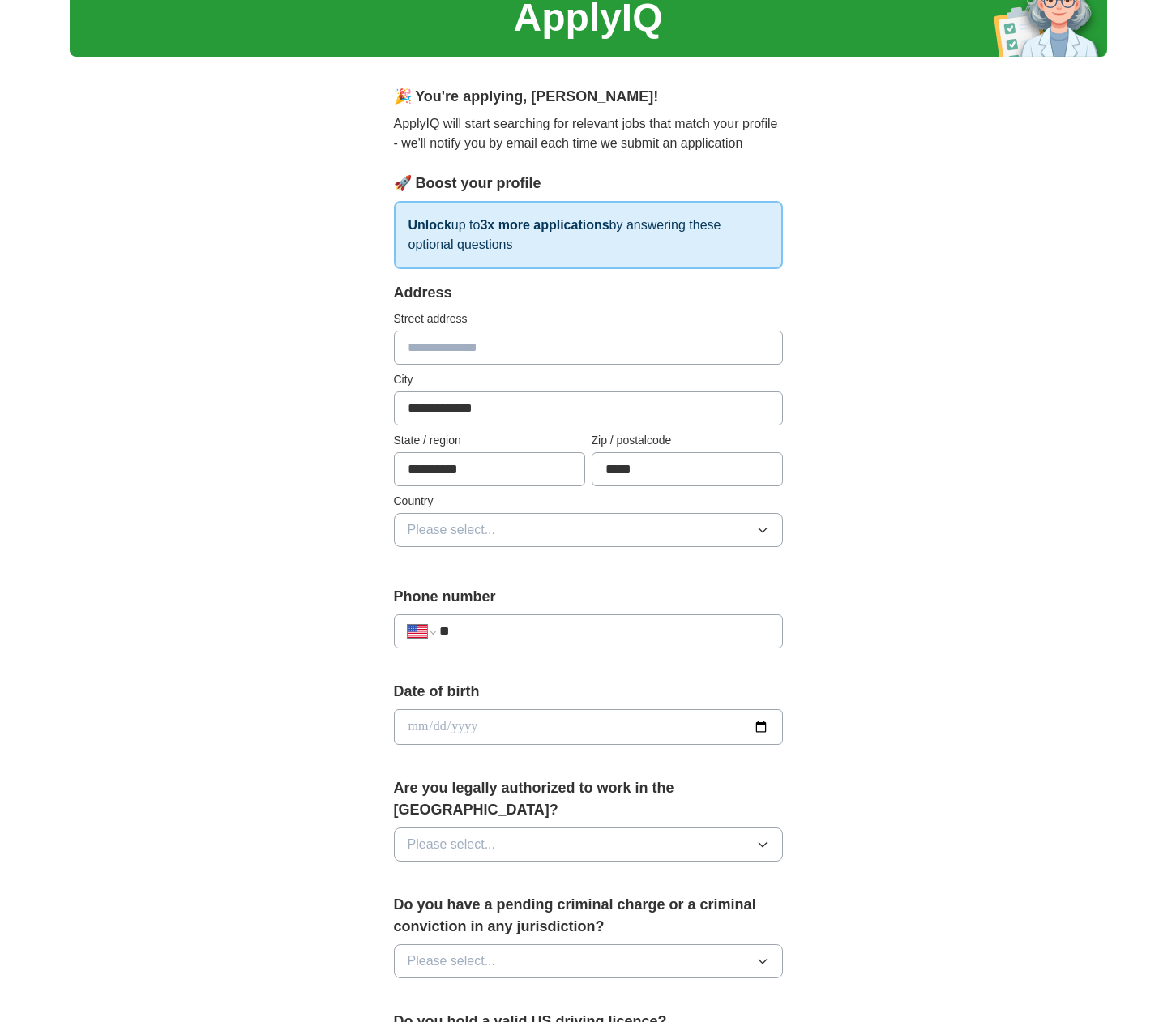
scroll to position [73, 0]
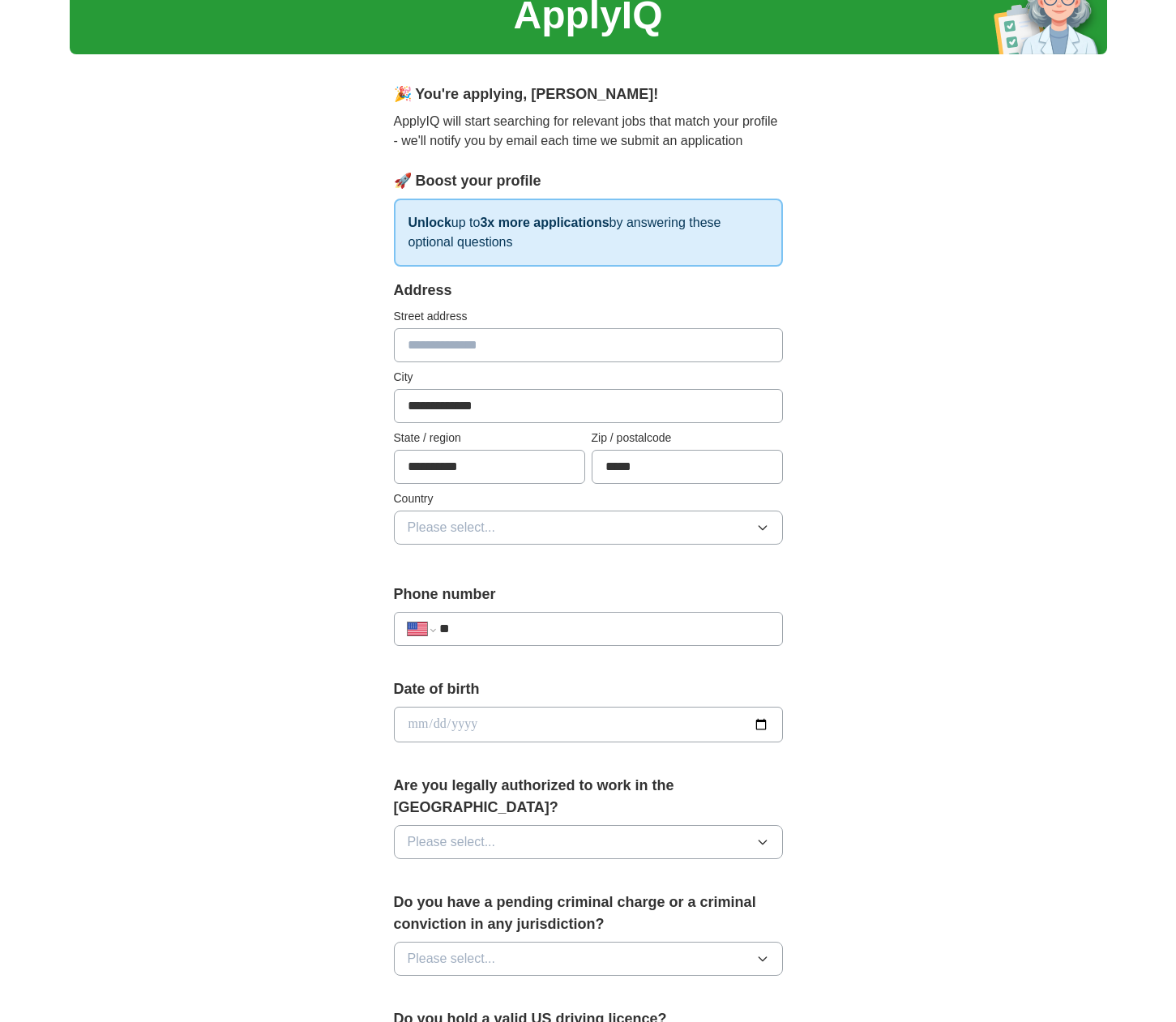
click at [696, 529] on button "Please select..." at bounding box center [588, 527] width 389 height 34
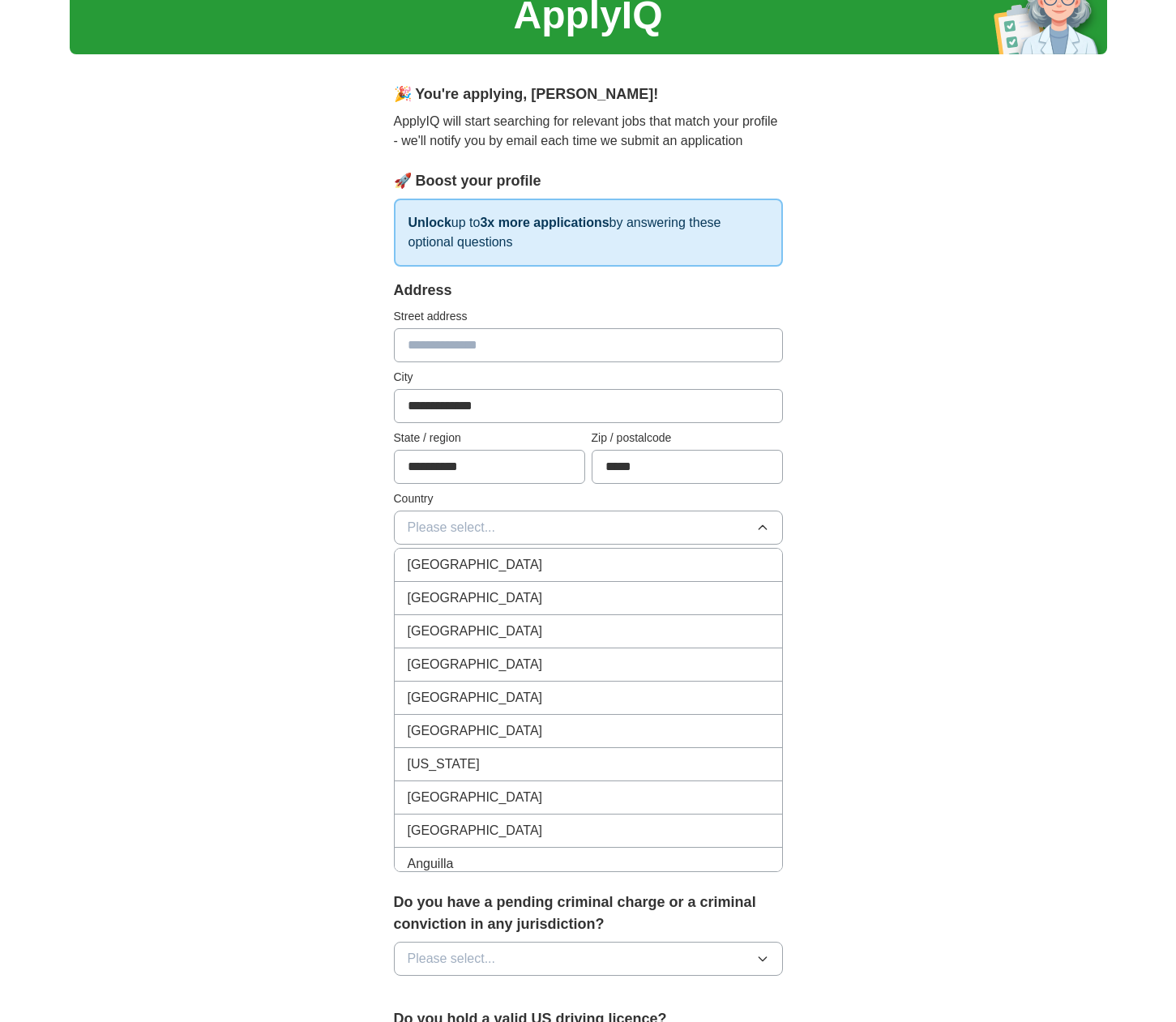
click at [491, 602] on div "[GEOGRAPHIC_DATA]" at bounding box center [588, 598] width 361 height 20
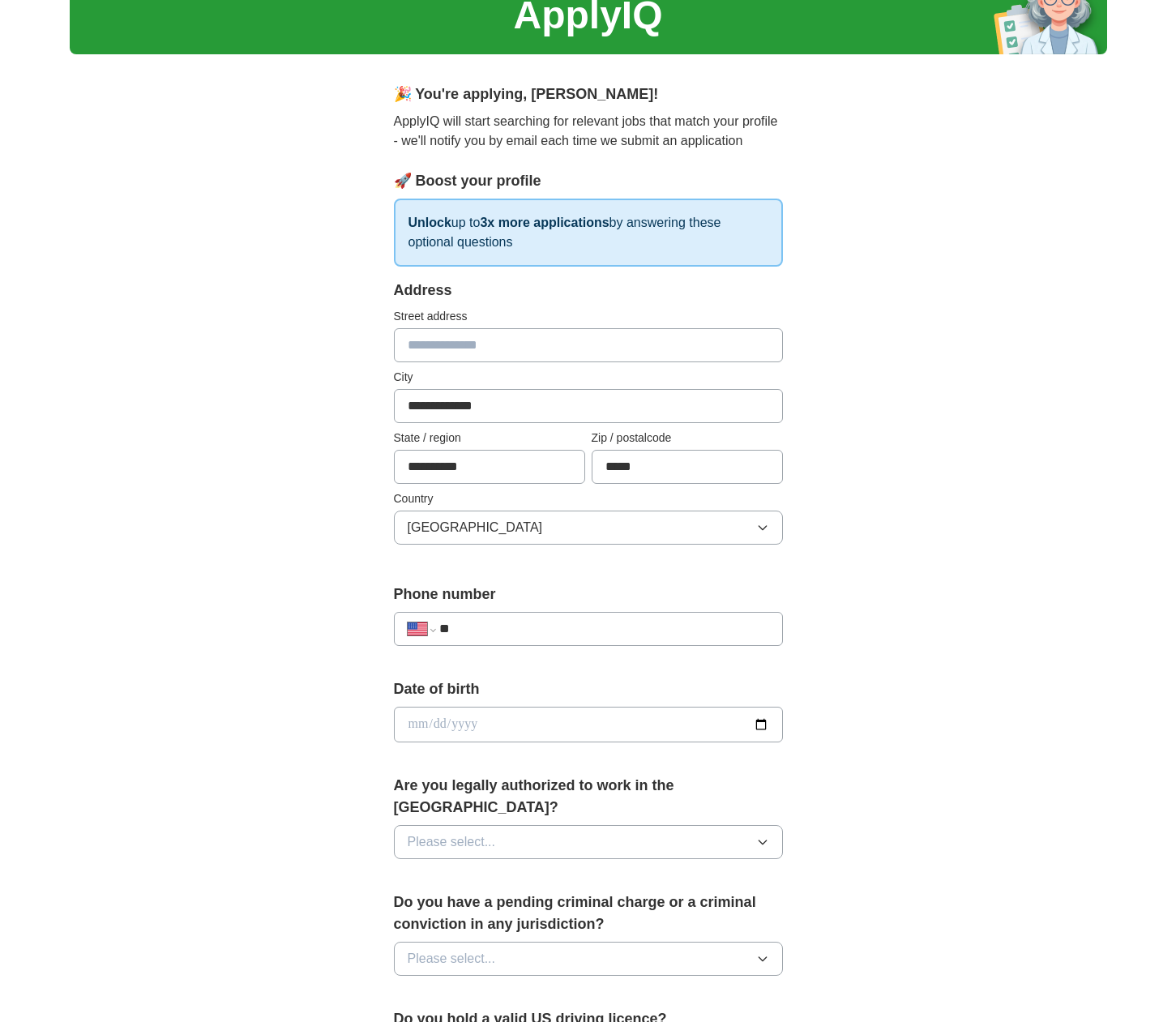
click at [906, 636] on div "**********" at bounding box center [588, 714] width 1037 height 1475
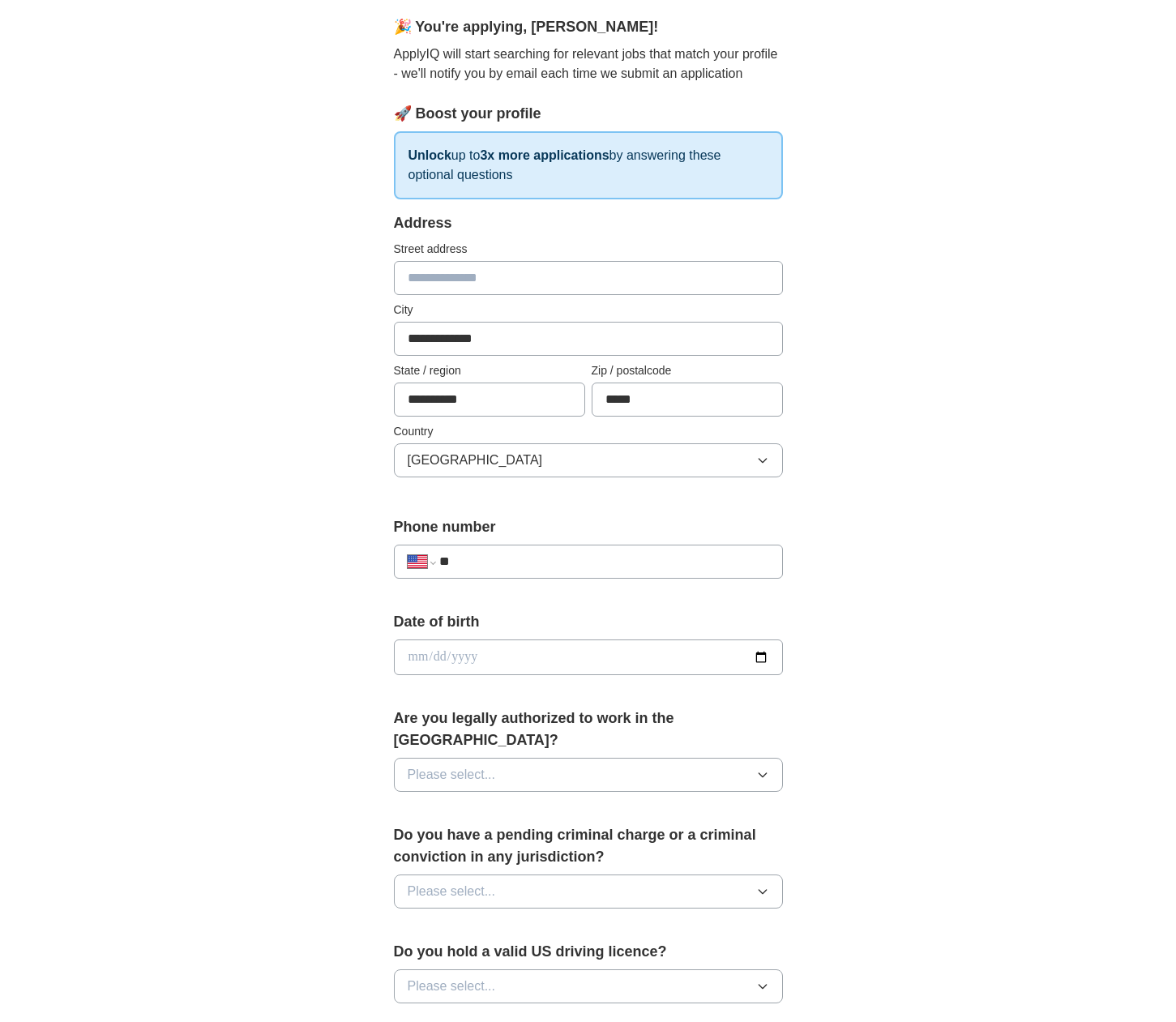
scroll to position [159, 0]
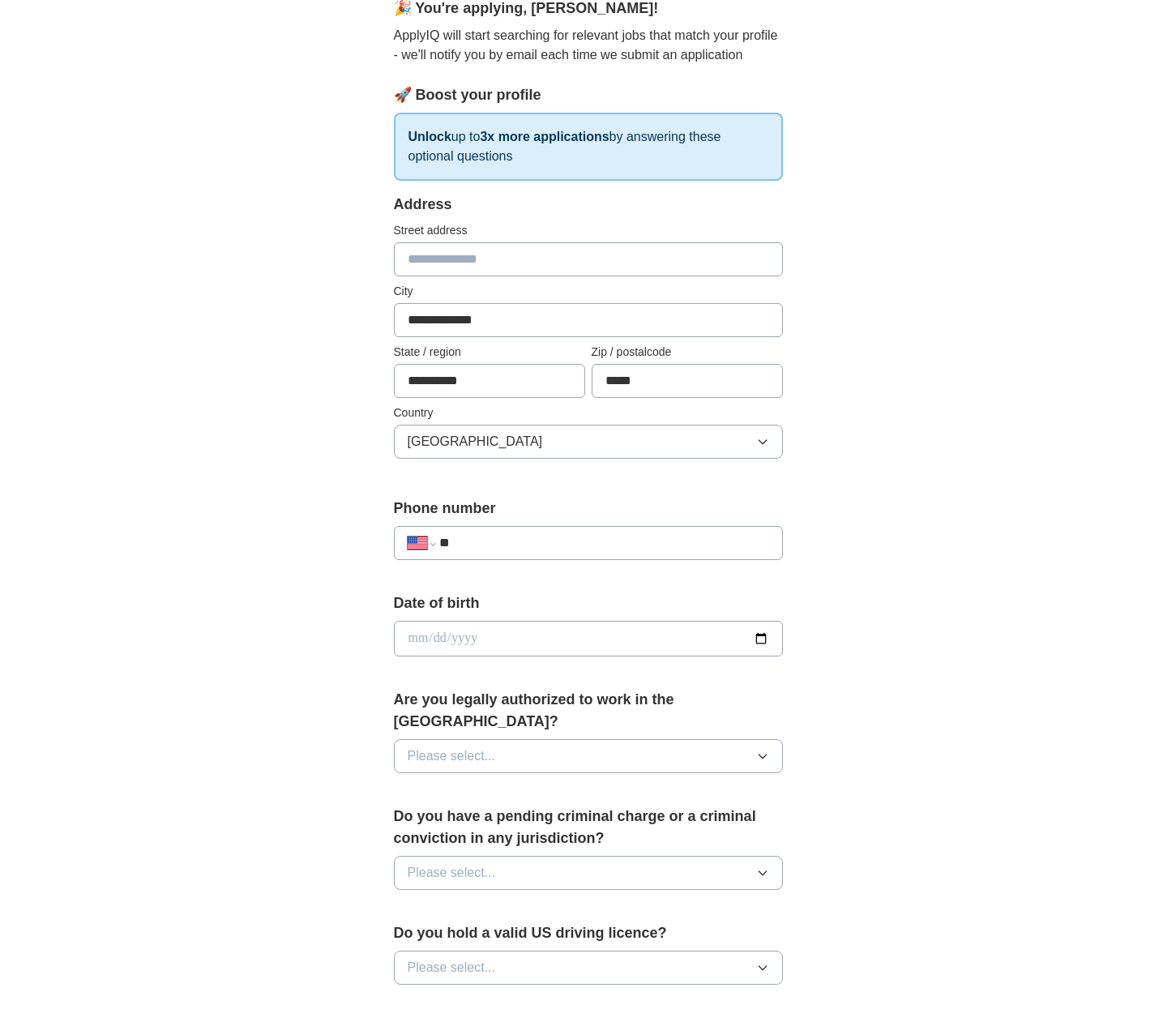
click at [756, 640] on input "date" at bounding box center [588, 638] width 389 height 36
click at [414, 638] on input "date" at bounding box center [588, 638] width 389 height 36
type input "**********"
click at [504, 739] on button "Please select..." at bounding box center [588, 756] width 389 height 34
click at [458, 784] on div "Yes" at bounding box center [588, 794] width 361 height 20
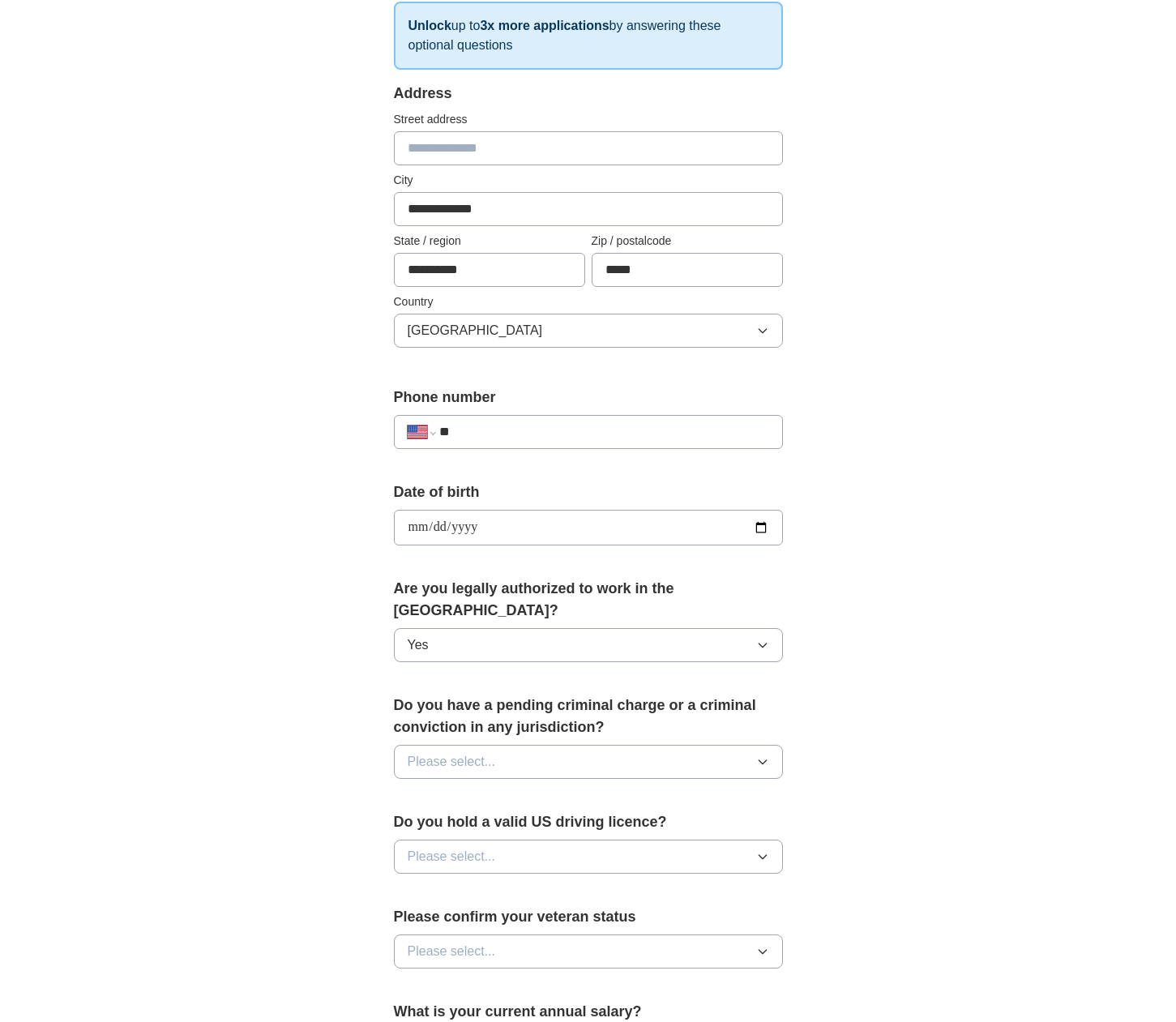
scroll to position [271, 0]
click at [566, 743] on button "Please select..." at bounding box center [588, 760] width 389 height 34
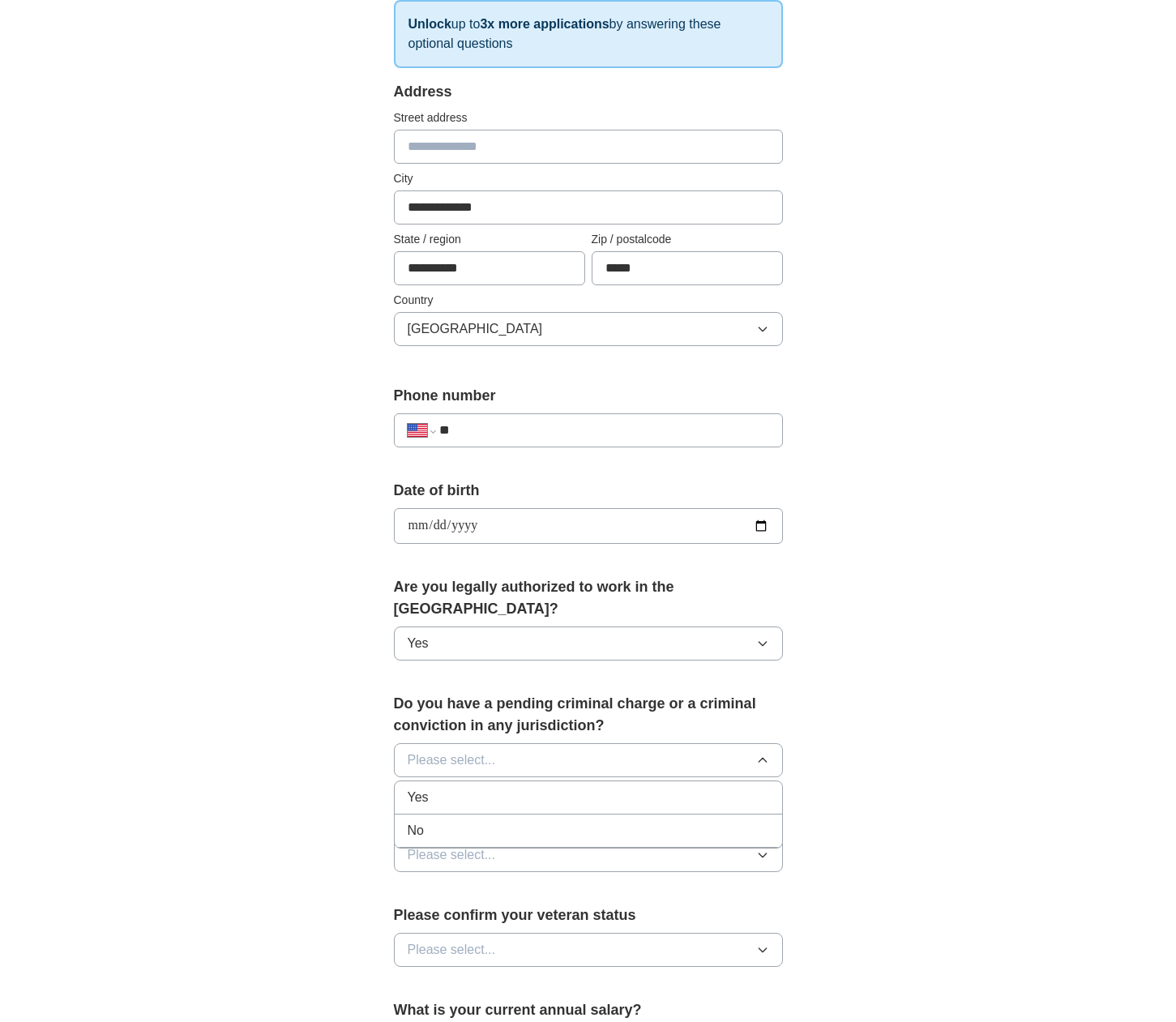
click at [471, 821] on div "No" at bounding box center [588, 831] width 361 height 20
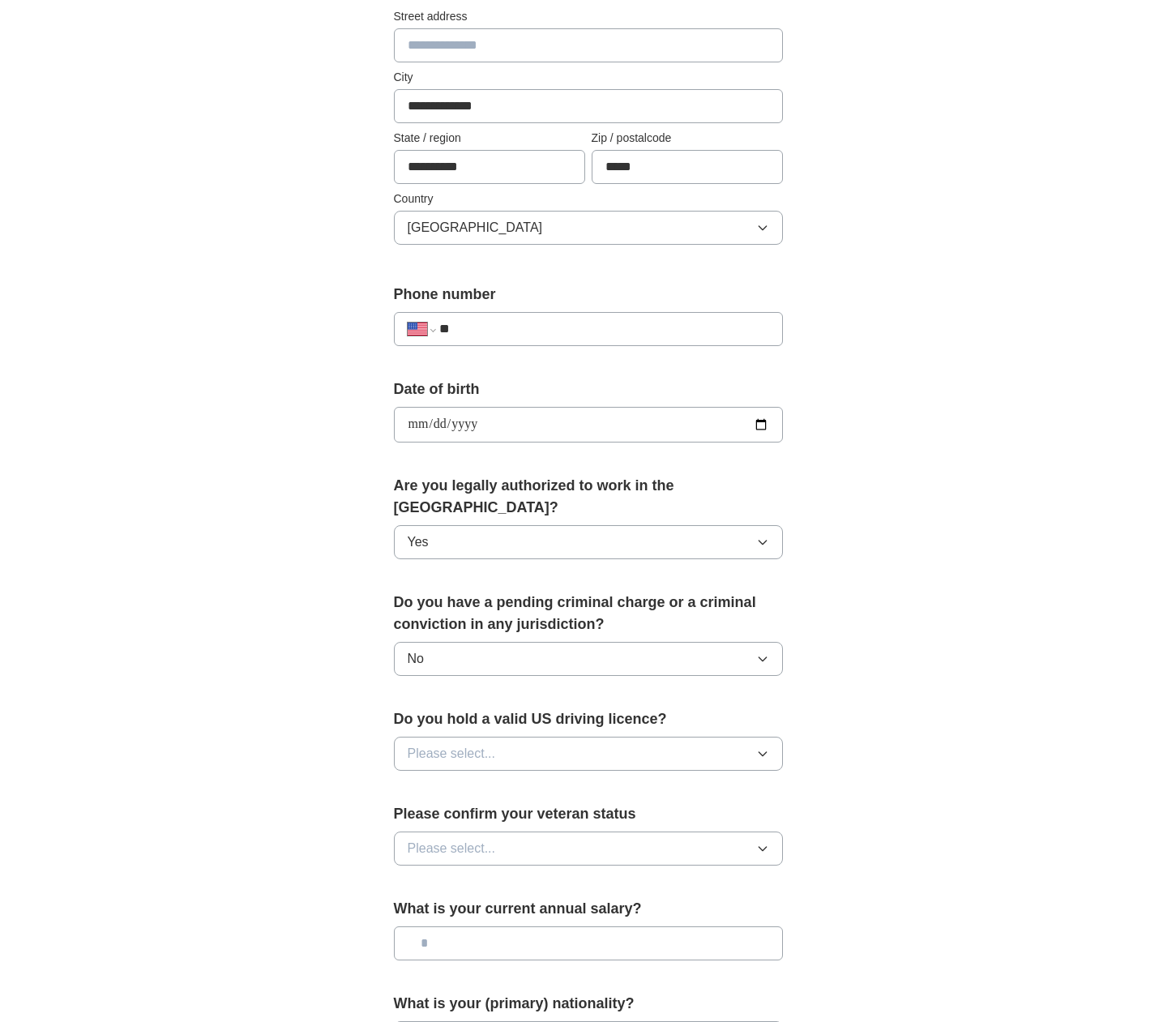
scroll to position [374, 0]
click at [547, 736] on button "Please select..." at bounding box center [588, 752] width 389 height 34
click at [487, 781] on div "Yes" at bounding box center [588, 790] width 361 height 20
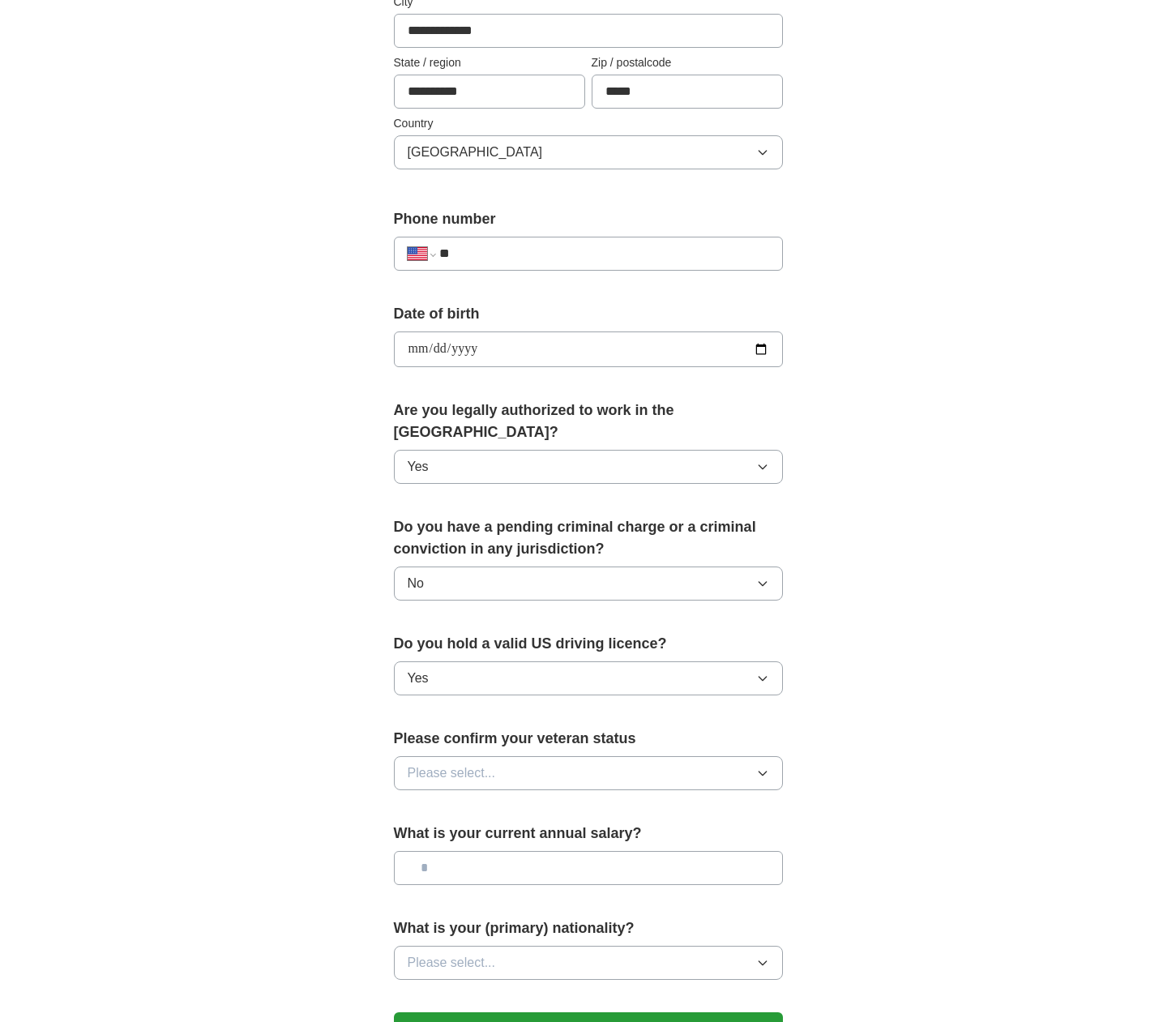
scroll to position [472, 0]
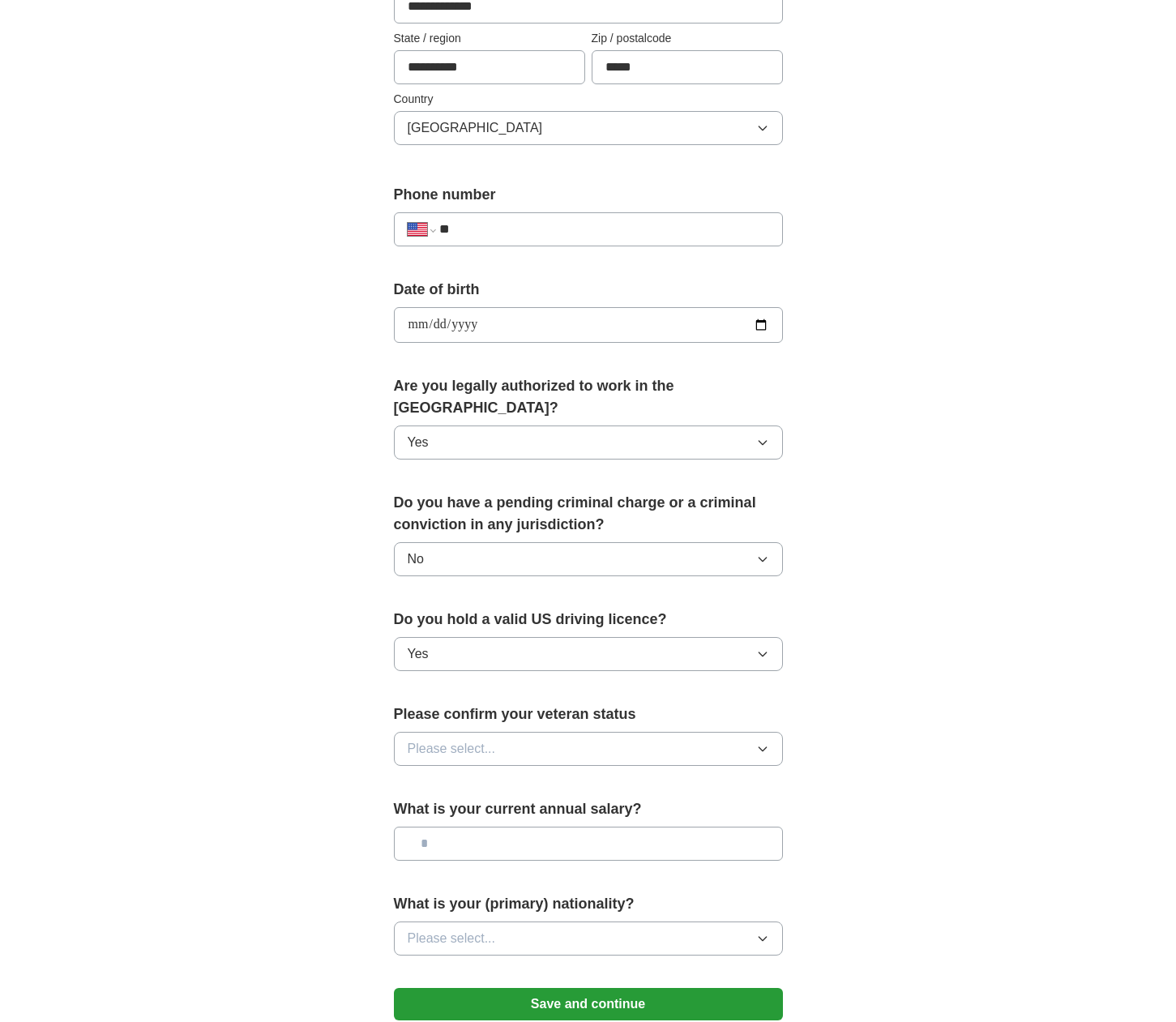
click at [544, 732] on button "Please select..." at bounding box center [588, 748] width 389 height 34
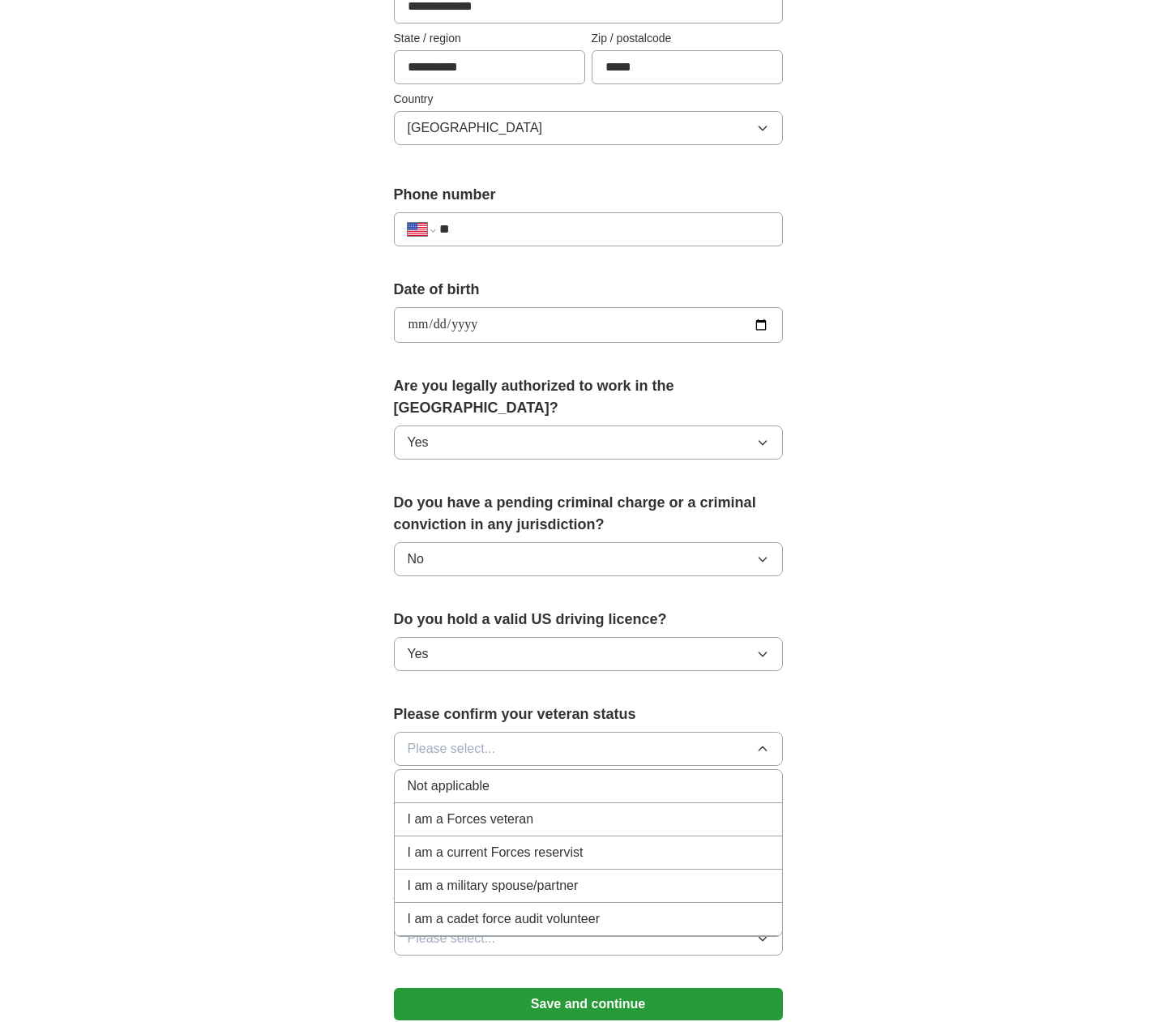
click at [571, 776] on div "Not applicable" at bounding box center [588, 786] width 361 height 20
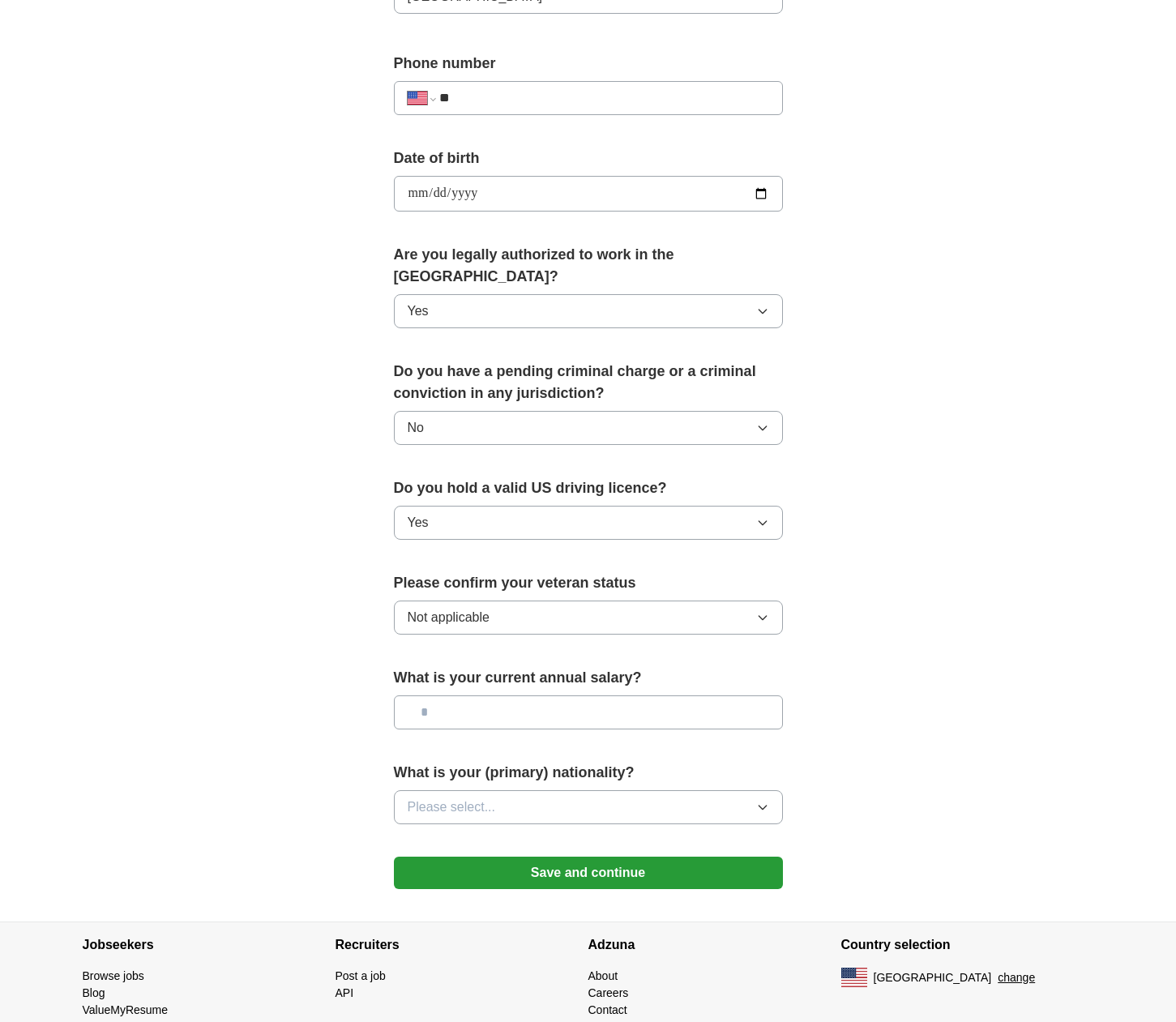
scroll to position [605, 0]
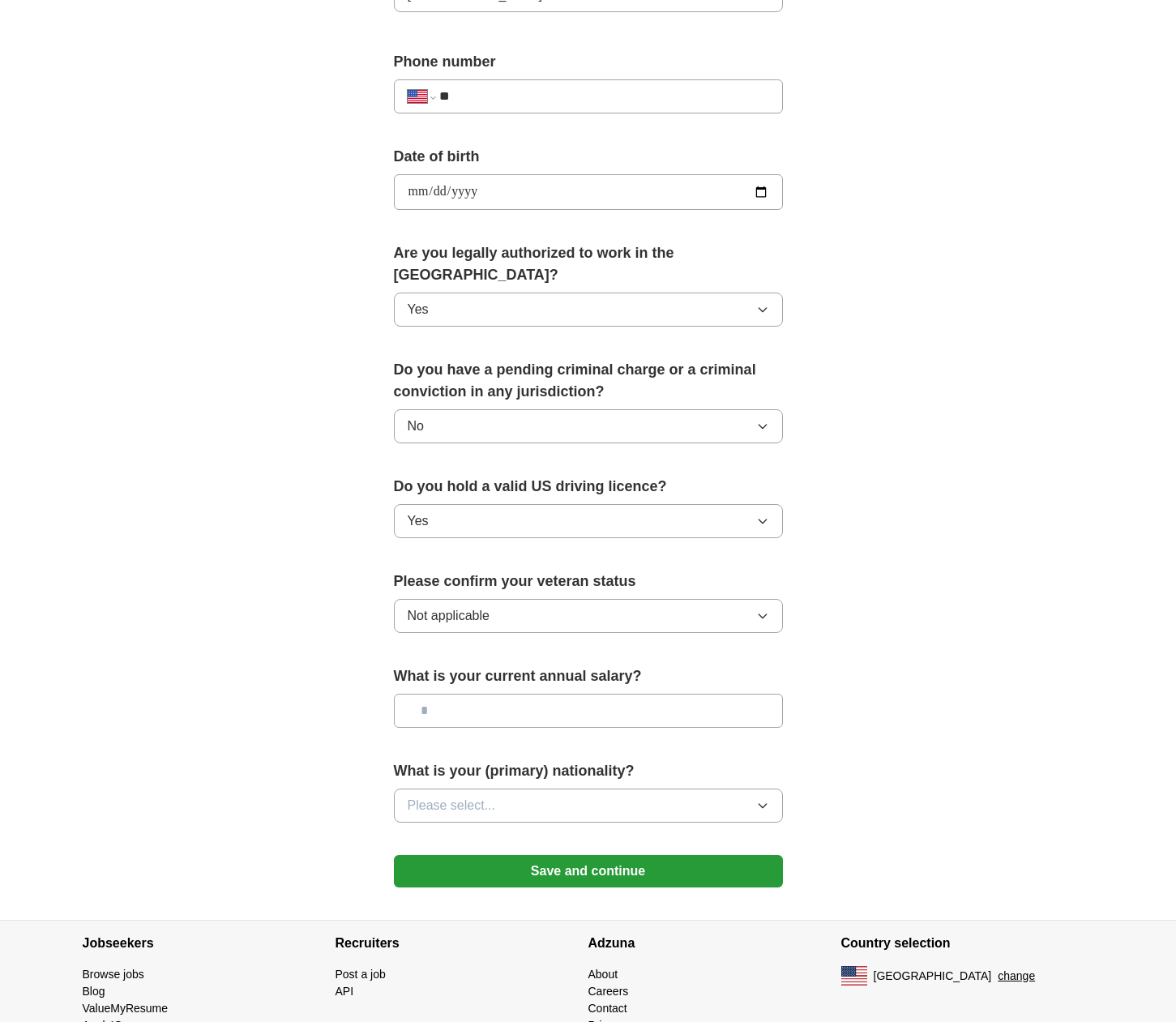
click at [576, 695] on input "text" at bounding box center [588, 710] width 389 height 34
type input "********"
click at [591, 788] on button "Please select..." at bounding box center [588, 805] width 389 height 34
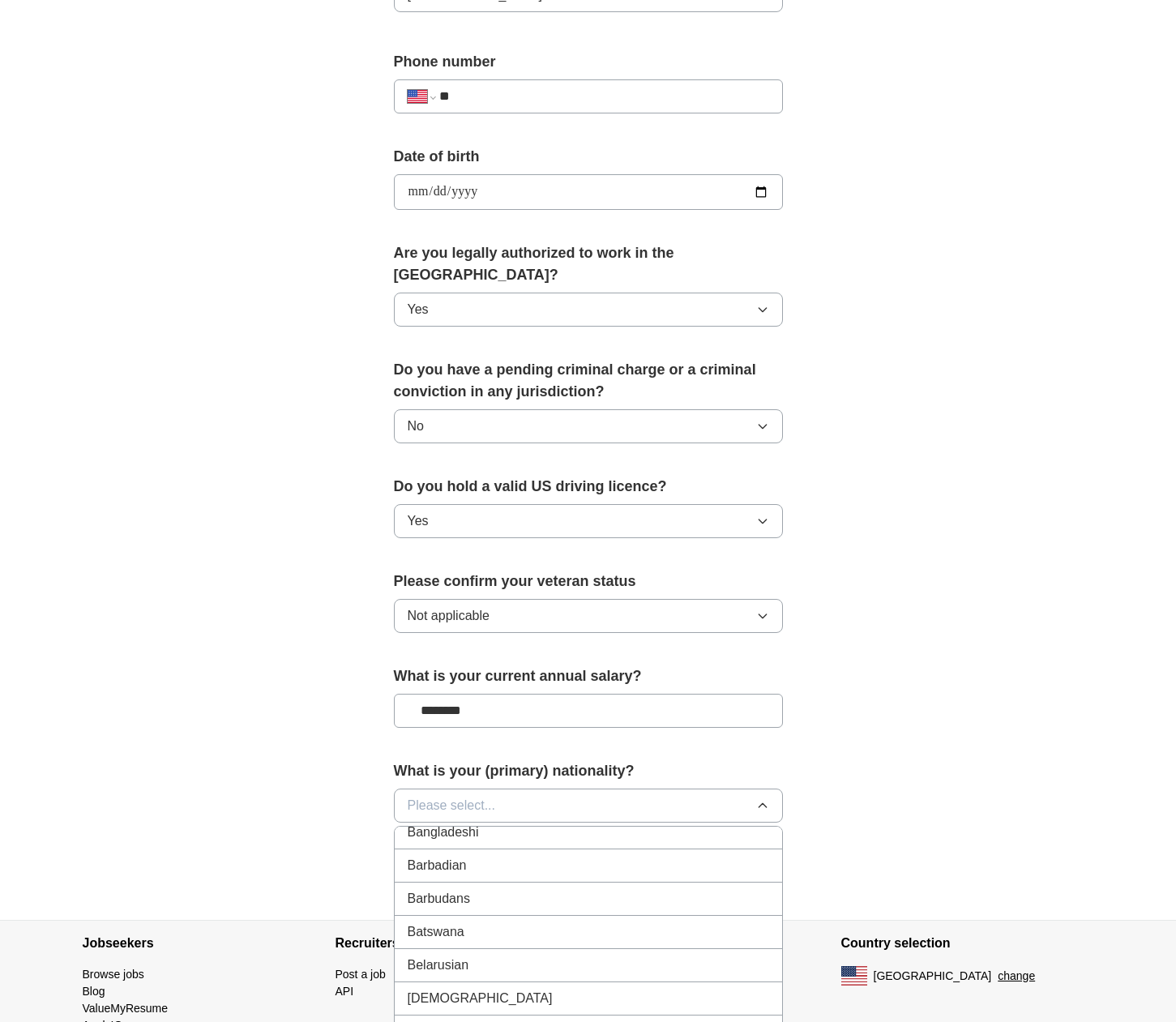
scroll to position [523, 0]
click at [514, 941] on div "Belarusian" at bounding box center [588, 951] width 361 height 20
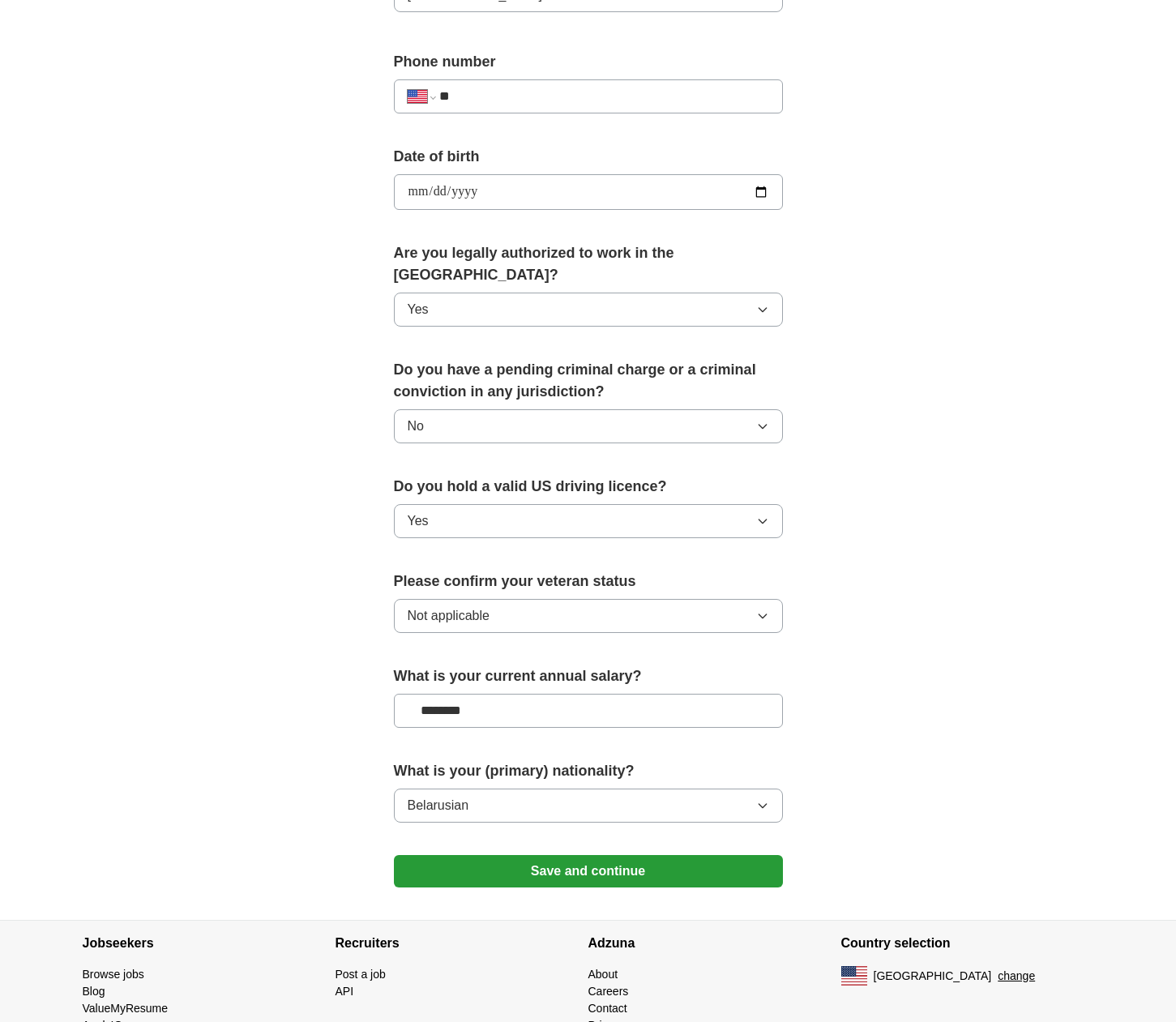
click at [846, 800] on div "**********" at bounding box center [588, 227] width 519 height 1385
click at [570, 855] on button "Save and continue" at bounding box center [588, 871] width 389 height 32
